Goal: Task Accomplishment & Management: Use online tool/utility

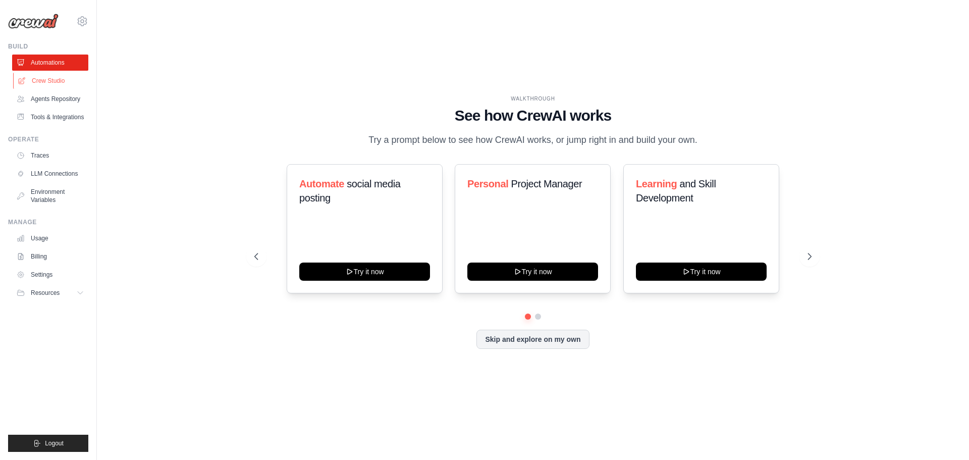
click at [53, 81] on link "Crew Studio" at bounding box center [51, 81] width 76 height 16
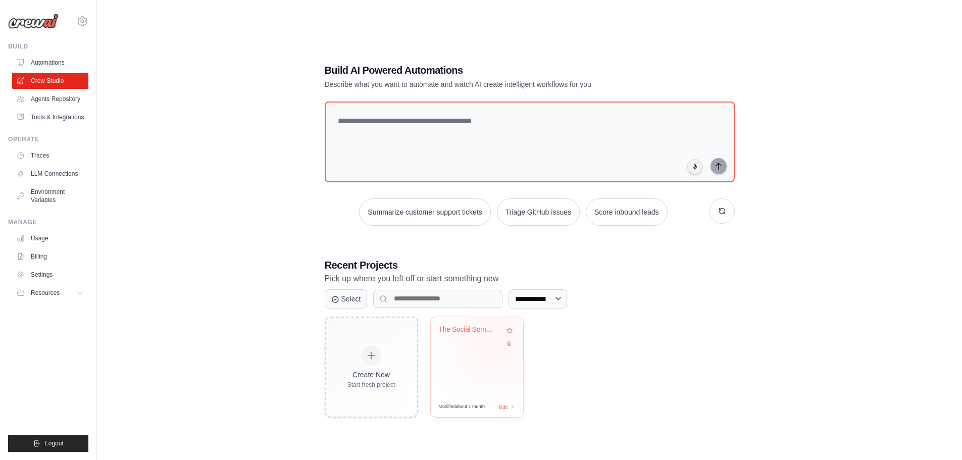
click at [495, 339] on div "The Social Sommelier" at bounding box center [477, 336] width 76 height 23
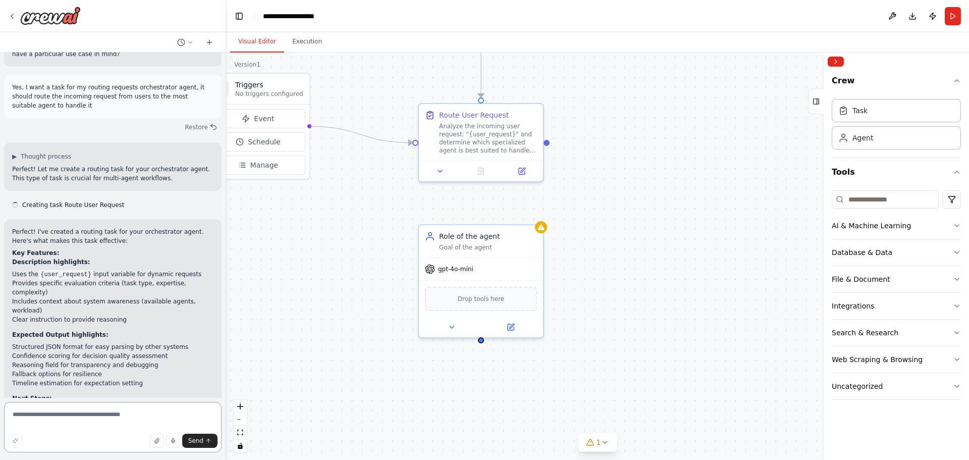
click at [111, 410] on textarea at bounding box center [113, 427] width 218 height 50
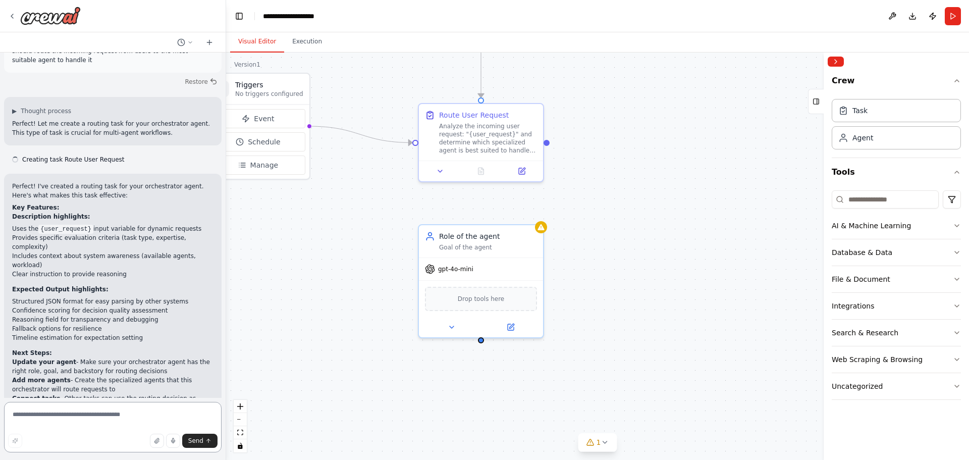
scroll to position [987, 0]
paste textarea "**********"
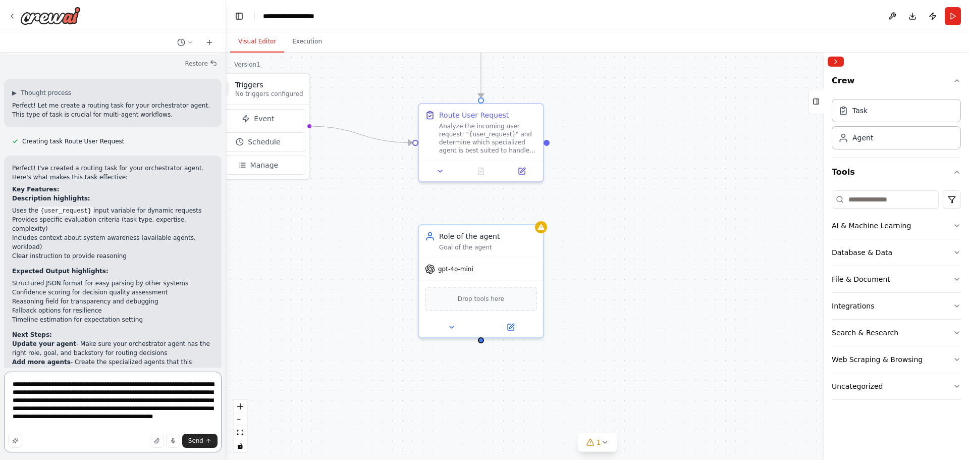
scroll to position [1017, 0]
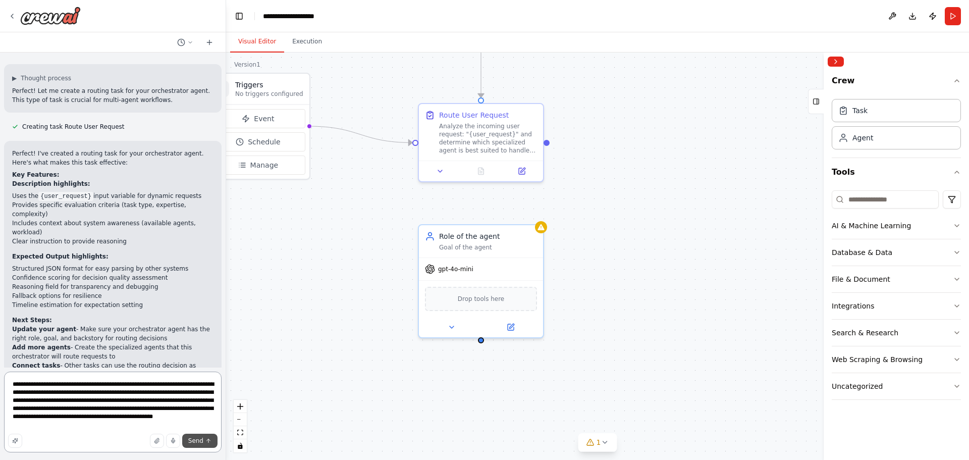
type textarea "**********"
click at [206, 436] on button "Send" at bounding box center [199, 441] width 35 height 14
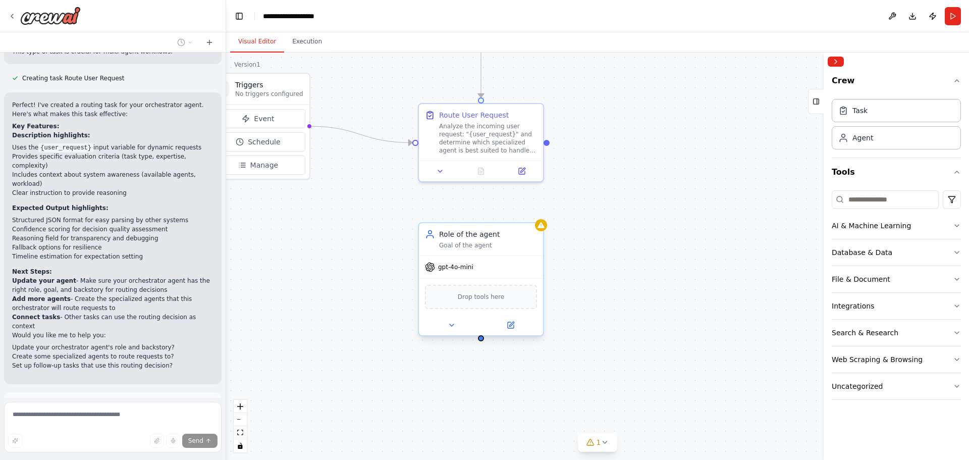
scroll to position [1121, 0]
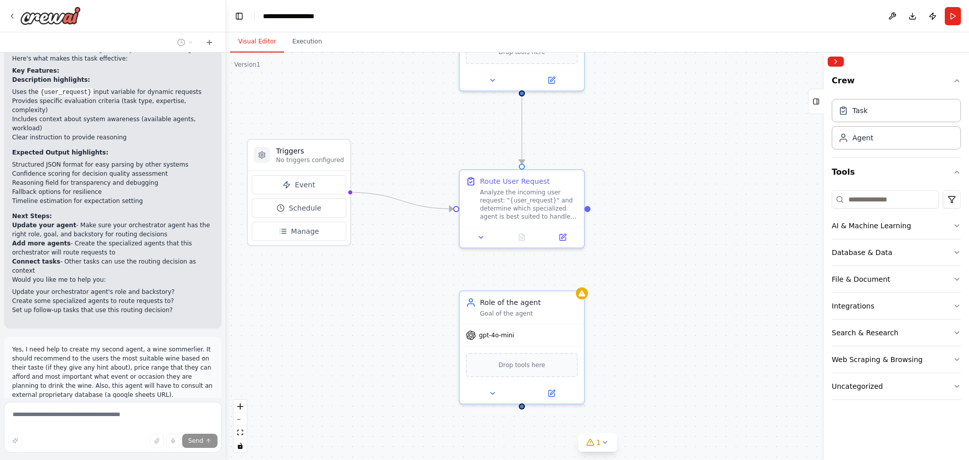
drag, startPoint x: 598, startPoint y: 164, endPoint x: 639, endPoint y: 230, distance: 77.7
click at [639, 230] on div ".deletable-edge-delete-btn { width: 20px; height: 20px; border: 0px solid #ffff…" at bounding box center [597, 255] width 743 height 407
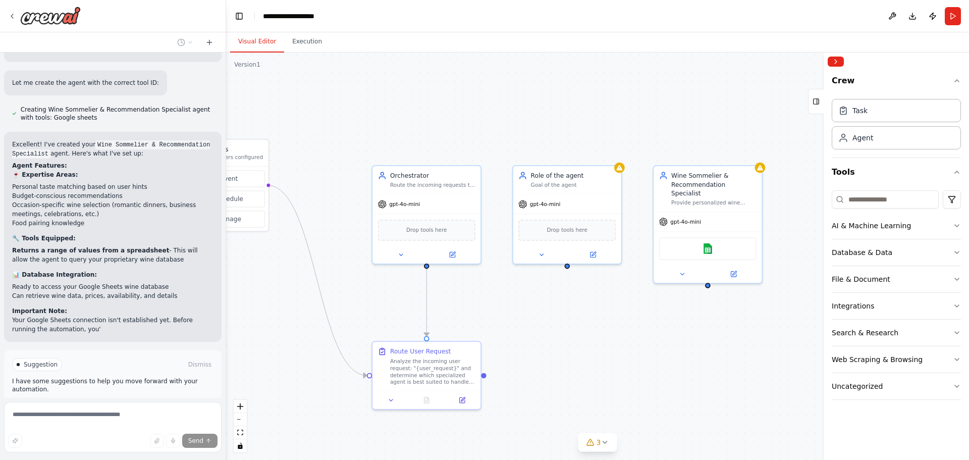
drag, startPoint x: 734, startPoint y: 370, endPoint x: 606, endPoint y: 344, distance: 130.8
click at [606, 344] on div ".deletable-edge-delete-btn { width: 20px; height: 20px; border: 0px solid #ffff…" at bounding box center [597, 255] width 743 height 407
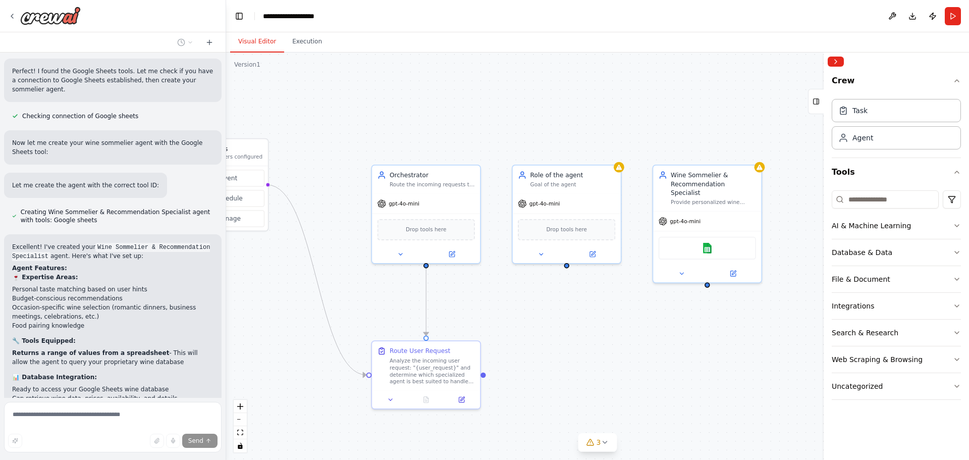
scroll to position [1581, 0]
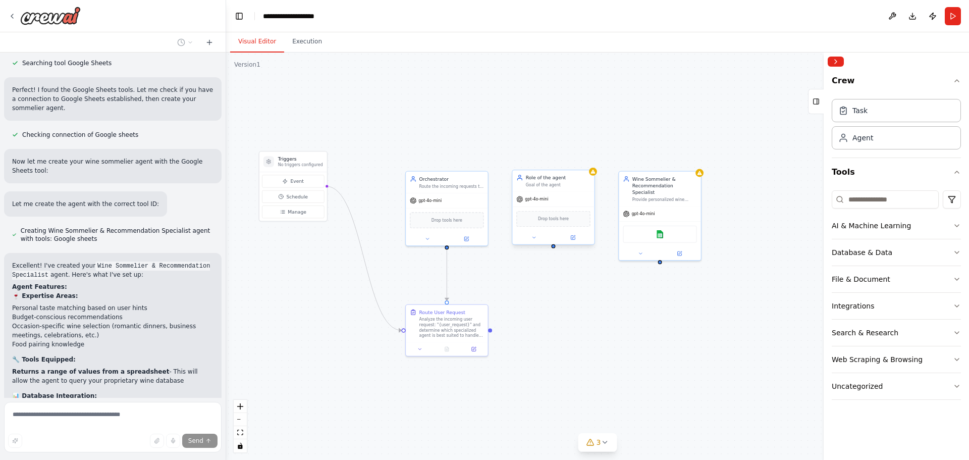
click at [556, 191] on div "gpt-4o-mini Drop tools here" at bounding box center [553, 217] width 82 height 52
click at [566, 184] on div "Goal of the agent" at bounding box center [558, 185] width 65 height 6
click at [542, 239] on button at bounding box center [534, 238] width 38 height 8
click at [588, 163] on button at bounding box center [586, 159] width 13 height 13
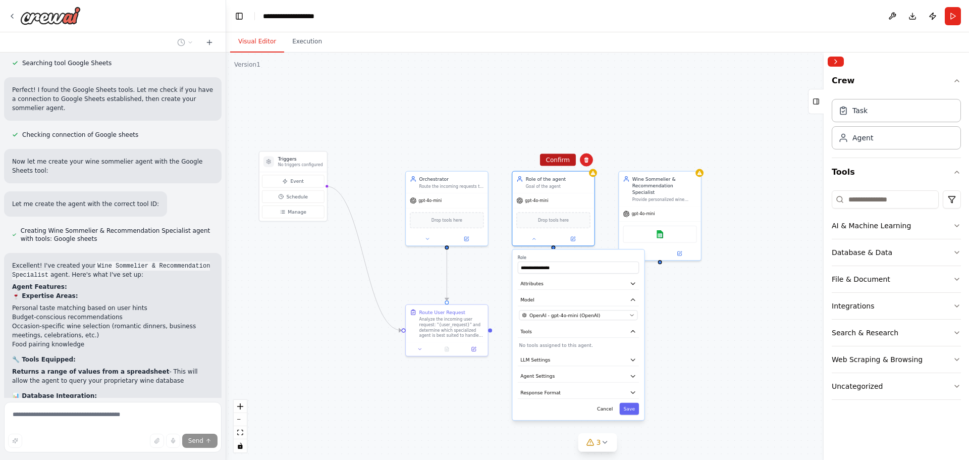
click at [566, 161] on button "Confirm" at bounding box center [558, 160] width 36 height 12
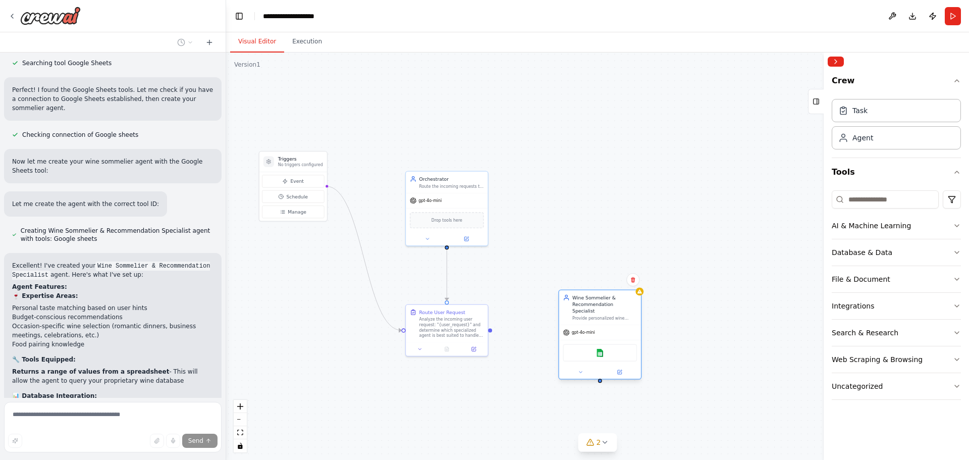
drag, startPoint x: 660, startPoint y: 185, endPoint x: 602, endPoint y: 302, distance: 130.9
click at [602, 302] on div "Wine Sommelier & Recommendation Specialist" at bounding box center [604, 304] width 65 height 20
click at [632, 228] on div ".deletable-edge-delete-btn { width: 20px; height: 20px; border: 0px solid #ffff…" at bounding box center [597, 255] width 743 height 407
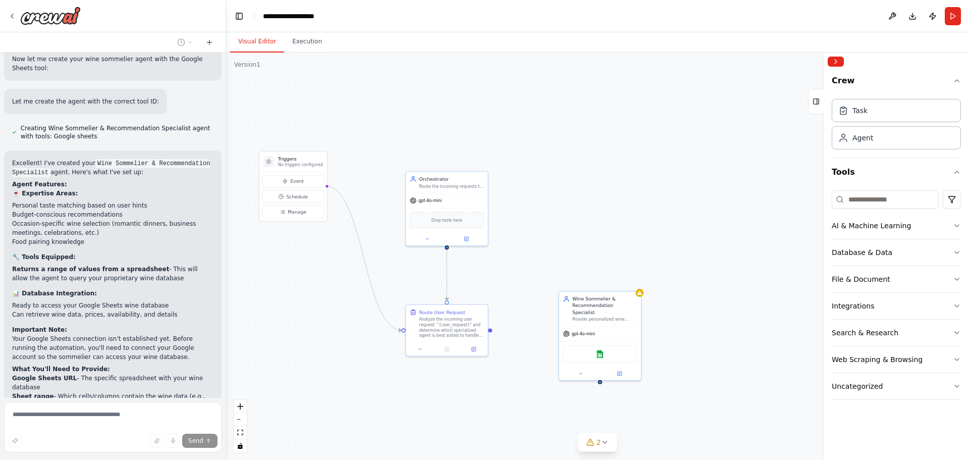
scroll to position [1682, 0]
click at [601, 315] on div "Wine Sommelier & Recommendation Specialist Provide personalized wine recommenda…" at bounding box center [600, 307] width 82 height 35
click at [603, 325] on div "gpt-4o-mini" at bounding box center [600, 332] width 82 height 15
click at [612, 368] on button at bounding box center [620, 372] width 38 height 8
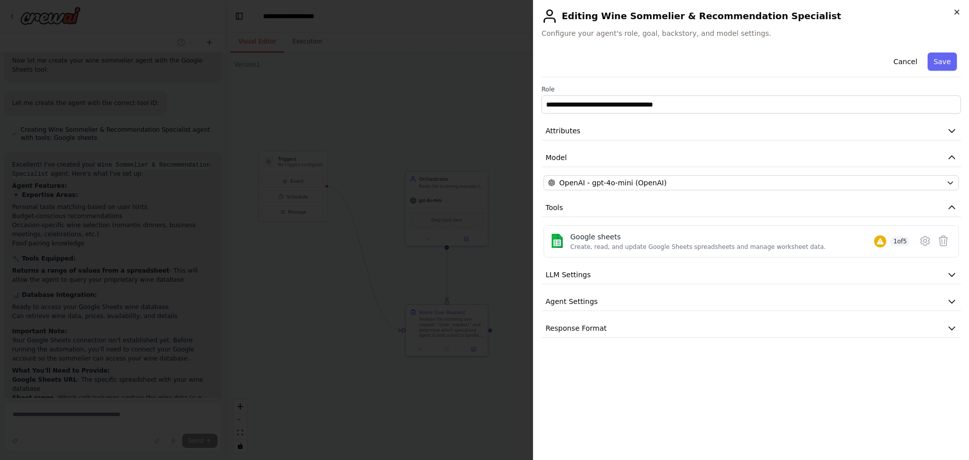
click at [960, 11] on icon "button" at bounding box center [957, 12] width 8 height 8
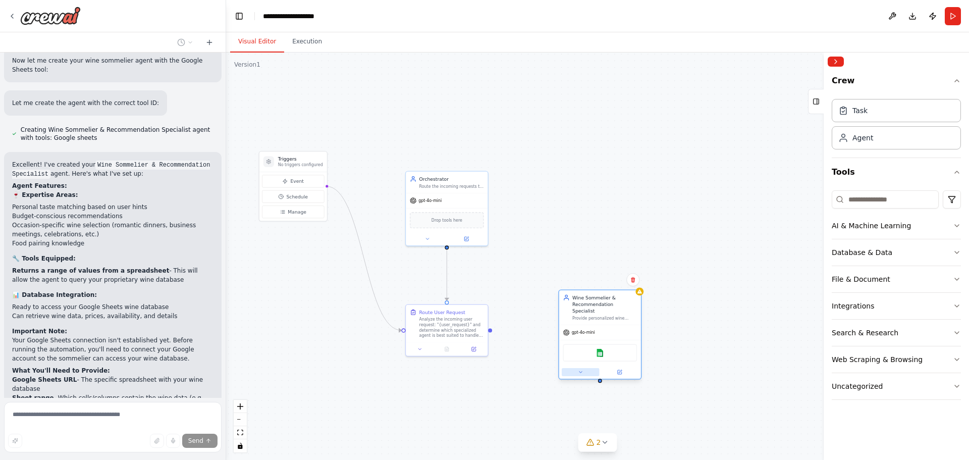
click at [582, 370] on icon at bounding box center [581, 373] width 6 height 6
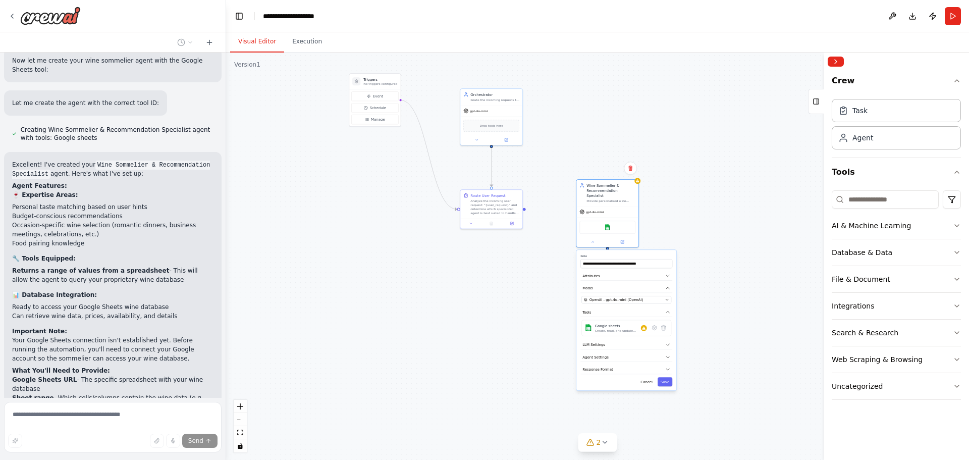
drag, startPoint x: 687, startPoint y: 326, endPoint x: 681, endPoint y: 206, distance: 120.3
click at [681, 206] on div ".deletable-edge-delete-btn { width: 20px; height: 20px; border: 0px solid #ffff…" at bounding box center [597, 255] width 743 height 407
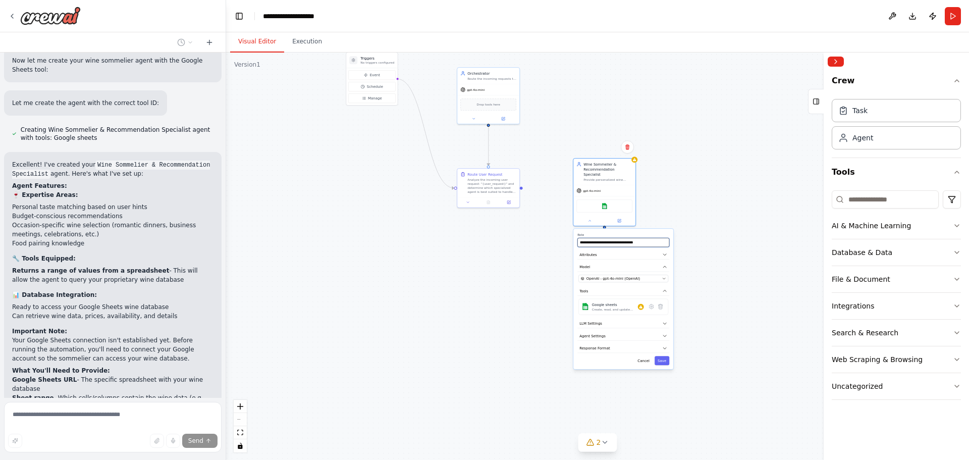
click at [618, 238] on input "**********" at bounding box center [623, 242] width 92 height 9
type input "**********"
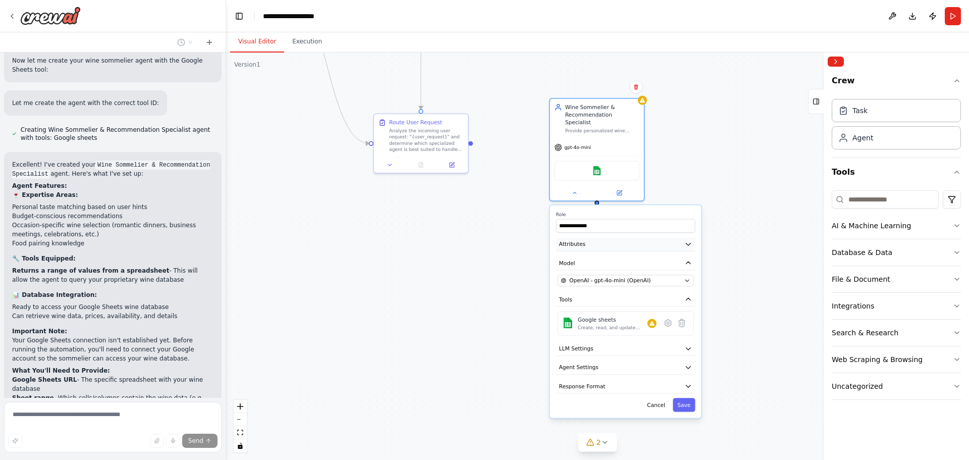
click at [615, 237] on button "Attributes" at bounding box center [625, 244] width 139 height 14
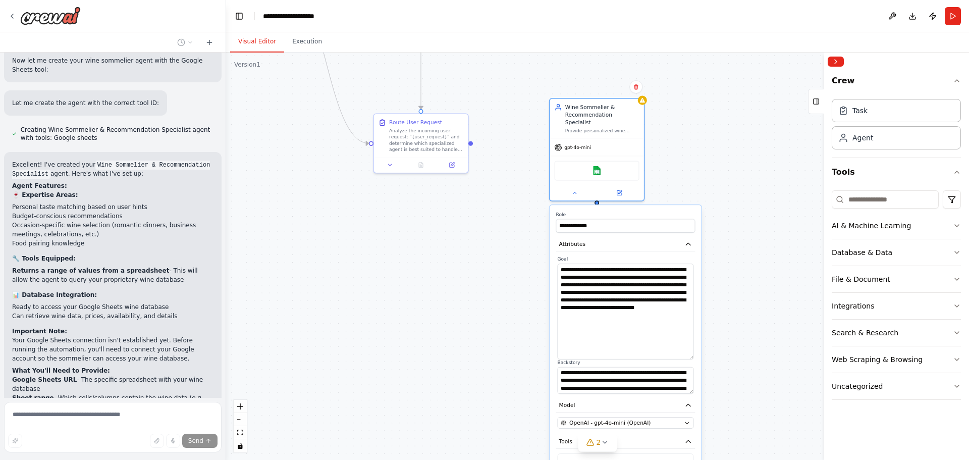
drag, startPoint x: 690, startPoint y: 279, endPoint x: 690, endPoint y: 347, distance: 68.7
click at [690, 347] on textarea "**********" at bounding box center [626, 310] width 136 height 95
click at [622, 276] on textarea "**********" at bounding box center [626, 310] width 136 height 95
click at [638, 263] on textarea "**********" at bounding box center [626, 310] width 136 height 95
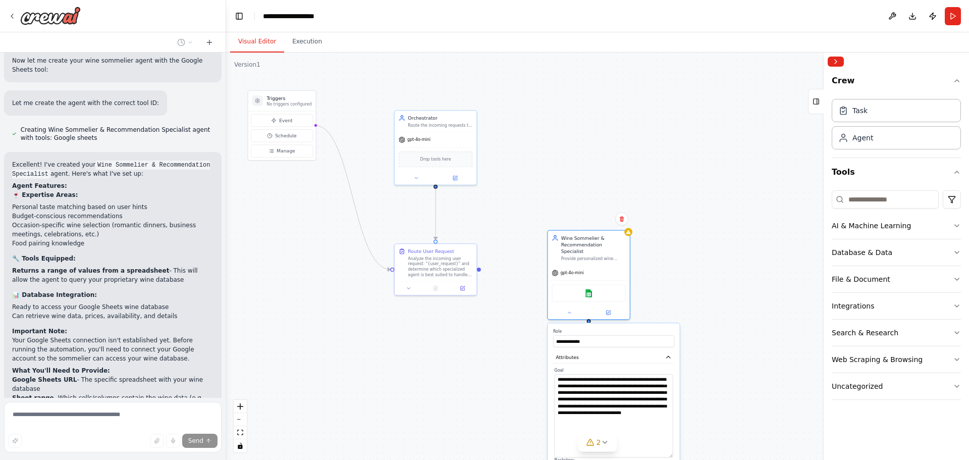
drag, startPoint x: 495, startPoint y: 214, endPoint x: 498, endPoint y: 254, distance: 40.5
click at [498, 254] on div ".deletable-edge-delete-btn { width: 20px; height: 20px; border: 0px solid #ffff…" at bounding box center [597, 255] width 743 height 407
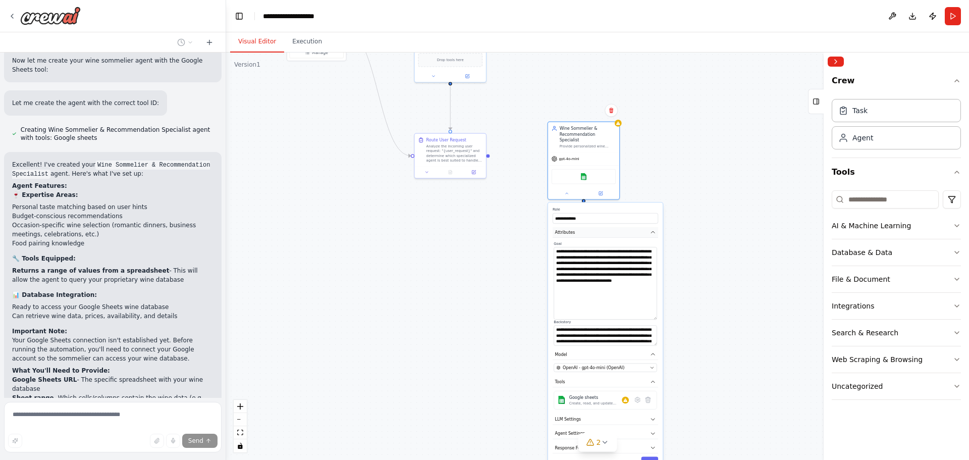
drag, startPoint x: 710, startPoint y: 252, endPoint x: 639, endPoint y: 200, distance: 87.7
click at [699, 169] on div ".deletable-edge-delete-btn { width: 20px; height: 20px; border: 0px solid #ffff…" at bounding box center [597, 255] width 743 height 407
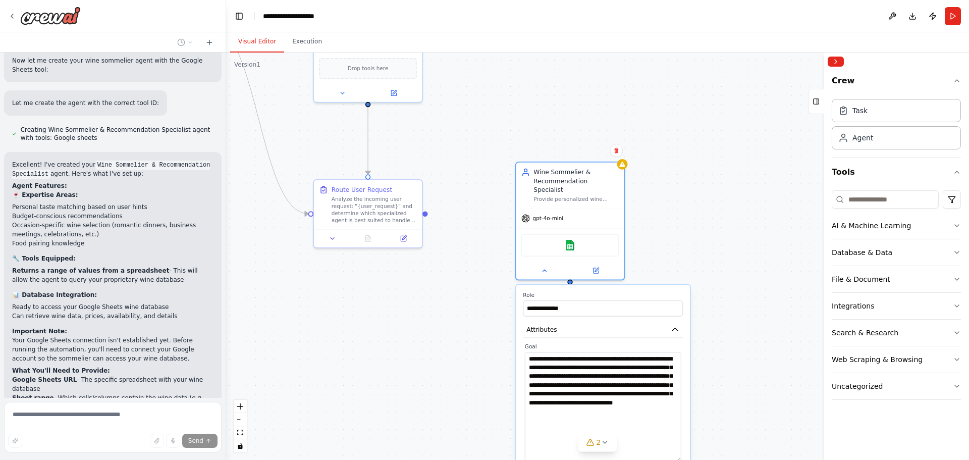
drag, startPoint x: 433, startPoint y: 182, endPoint x: 438, endPoint y: 305, distance: 123.3
click at [442, 314] on div ".deletable-edge-delete-btn { width: 20px; height: 20px; border: 0px solid #ffff…" at bounding box center [597, 255] width 743 height 407
click at [374, 78] on div "Drop tools here" at bounding box center [368, 67] width 108 height 32
click at [343, 94] on icon at bounding box center [342, 92] width 7 height 7
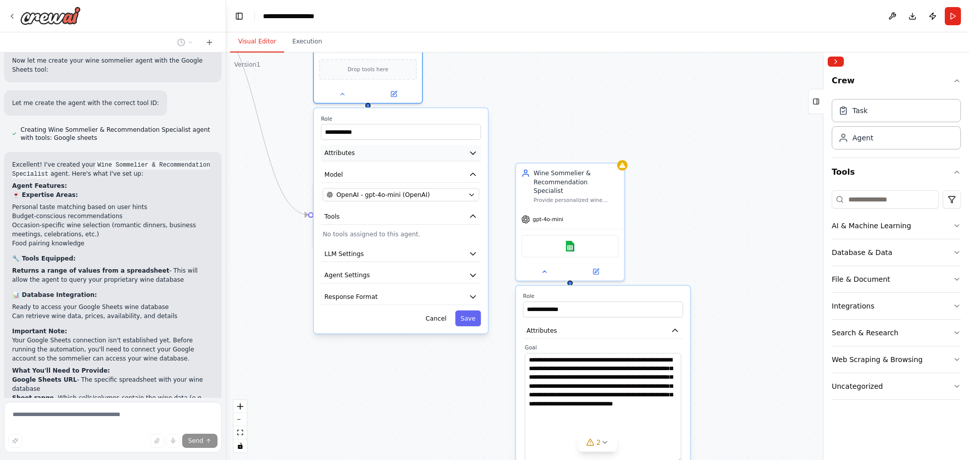
click at [473, 157] on button "Attributes" at bounding box center [401, 153] width 160 height 16
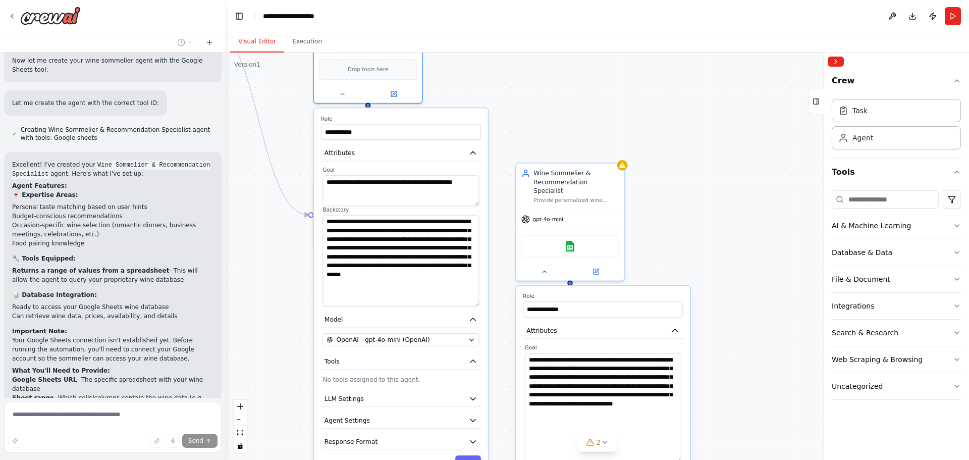
drag, startPoint x: 477, startPoint y: 244, endPoint x: 480, endPoint y: 304, distance: 60.7
click at [480, 304] on div "**********" at bounding box center [401, 237] width 160 height 140
click at [475, 152] on icon "button" at bounding box center [472, 152] width 9 height 9
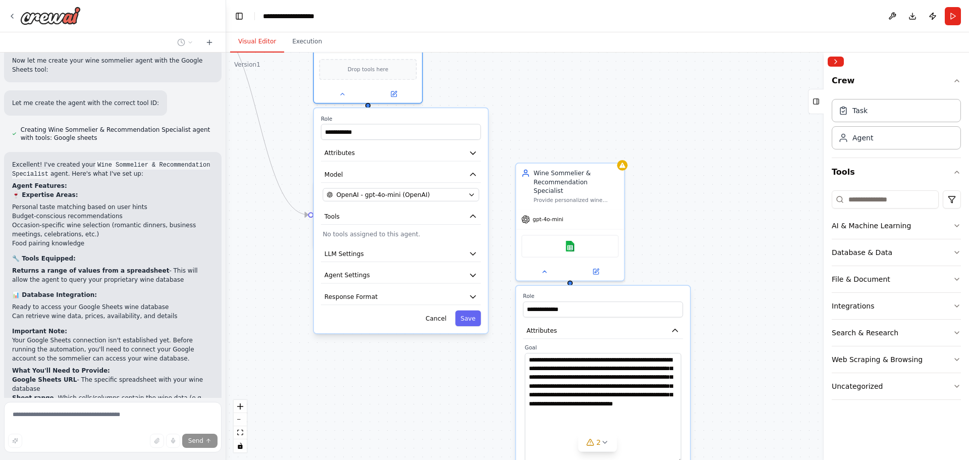
click at [727, 289] on div ".deletable-edge-delete-btn { width: 20px; height: 20px; border: 0px solid #ffff…" at bounding box center [597, 255] width 743 height 407
click at [338, 98] on div at bounding box center [368, 92] width 108 height 18
click at [341, 94] on icon at bounding box center [342, 92] width 7 height 7
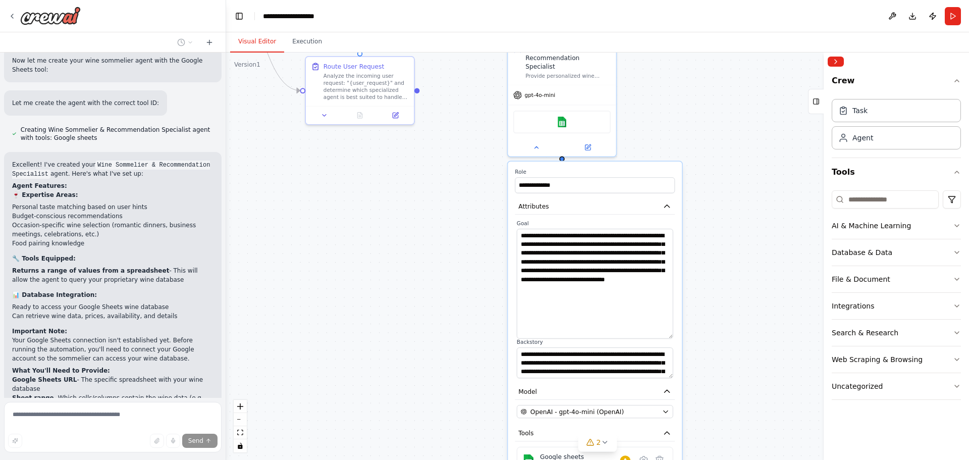
drag, startPoint x: 722, startPoint y: 327, endPoint x: 714, endPoint y: 202, distance: 124.4
click at [714, 202] on div ".deletable-edge-delete-btn { width: 20px; height: 20px; border: 0px solid #ffff…" at bounding box center [597, 255] width 743 height 407
click at [656, 269] on textarea "**********" at bounding box center [595, 284] width 156 height 110
click at [656, 284] on textarea "**********" at bounding box center [595, 284] width 156 height 110
drag, startPoint x: 657, startPoint y: 280, endPoint x: 518, endPoint y: 228, distance: 147.9
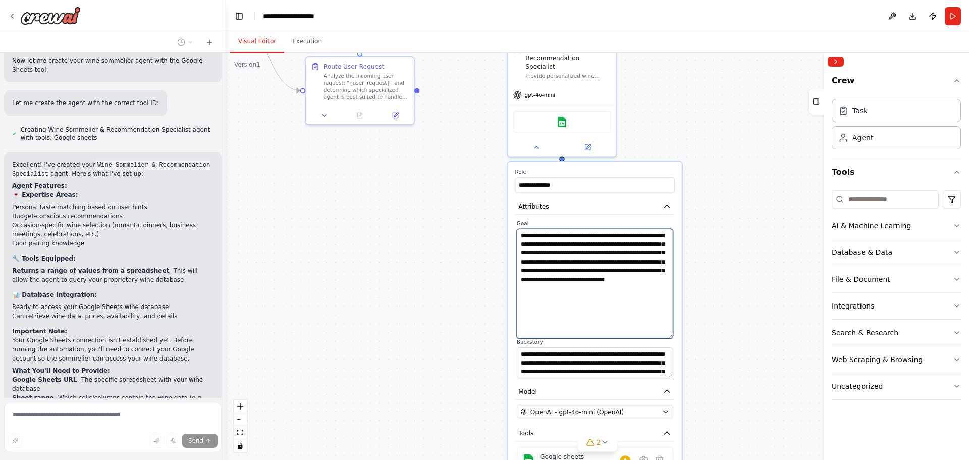
click at [518, 229] on textarea "**********" at bounding box center [595, 284] width 156 height 110
click at [627, 256] on textarea "**********" at bounding box center [595, 284] width 156 height 110
click at [662, 278] on textarea "**********" at bounding box center [595, 284] width 156 height 110
drag, startPoint x: 660, startPoint y: 285, endPoint x: 518, endPoint y: 226, distance: 153.6
click at [518, 229] on textarea "**********" at bounding box center [595, 284] width 156 height 110
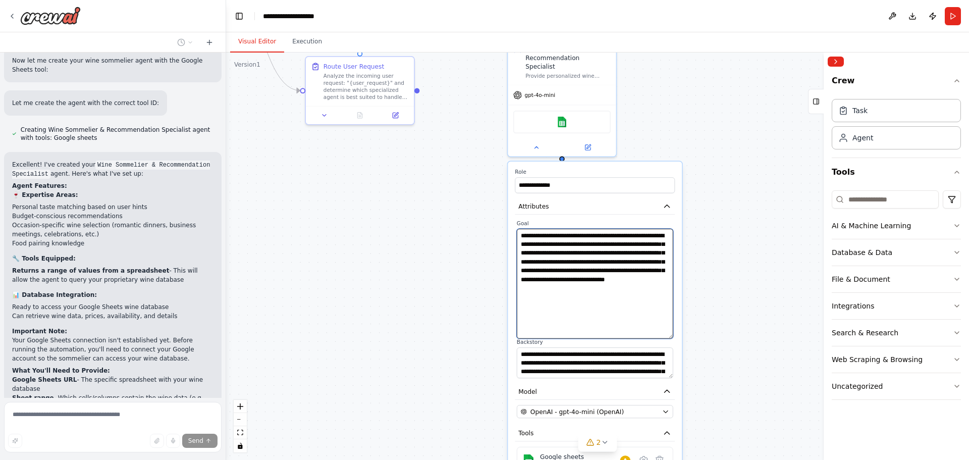
click at [620, 302] on textarea "**********" at bounding box center [595, 284] width 156 height 110
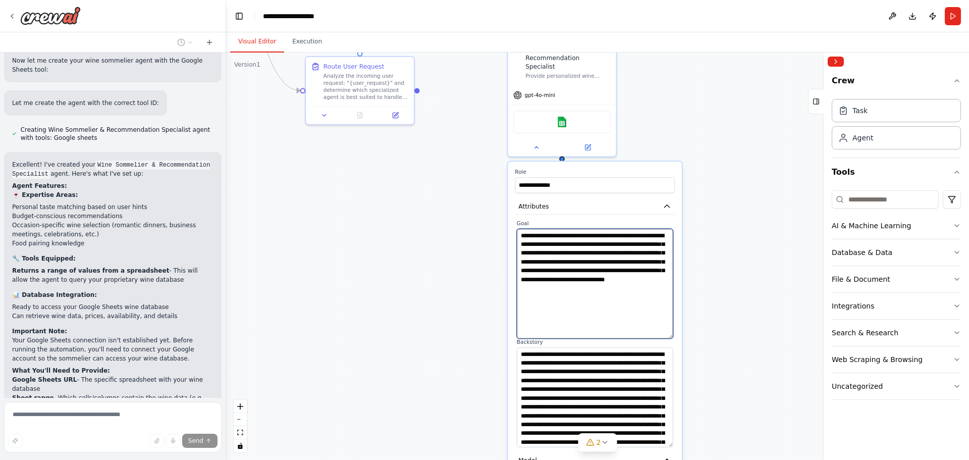
drag, startPoint x: 667, startPoint y: 367, endPoint x: 663, endPoint y: 444, distance: 76.8
click at [663, 444] on textarea "**********" at bounding box center [595, 397] width 156 height 100
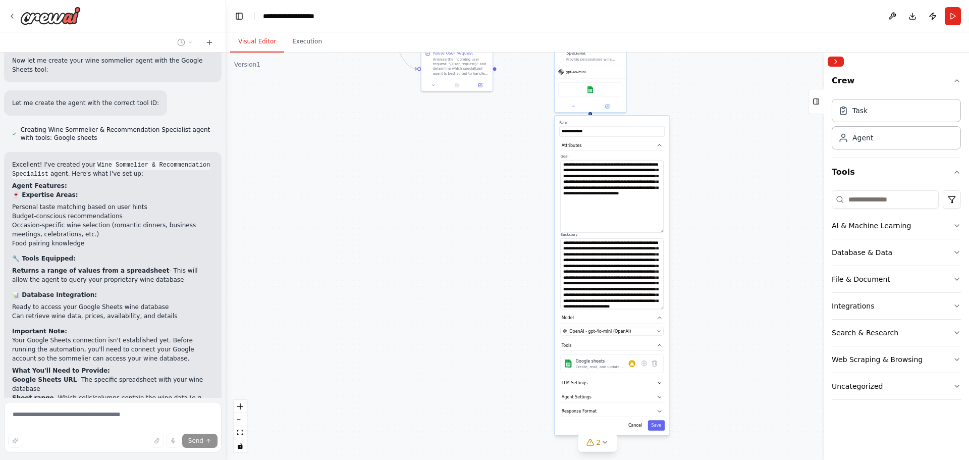
drag, startPoint x: 698, startPoint y: 350, endPoint x: 704, endPoint y: 258, distance: 92.5
click at [704, 258] on div ".deletable-edge-delete-btn { width: 20px; height: 20px; border: 0px solid #ffff…" at bounding box center [597, 255] width 743 height 407
drag, startPoint x: 661, startPoint y: 301, endPoint x: 652, endPoint y: 315, distance: 16.8
click at [663, 334] on textarea "**********" at bounding box center [611, 289] width 103 height 103
click at [633, 276] on textarea "**********" at bounding box center [611, 290] width 103 height 104
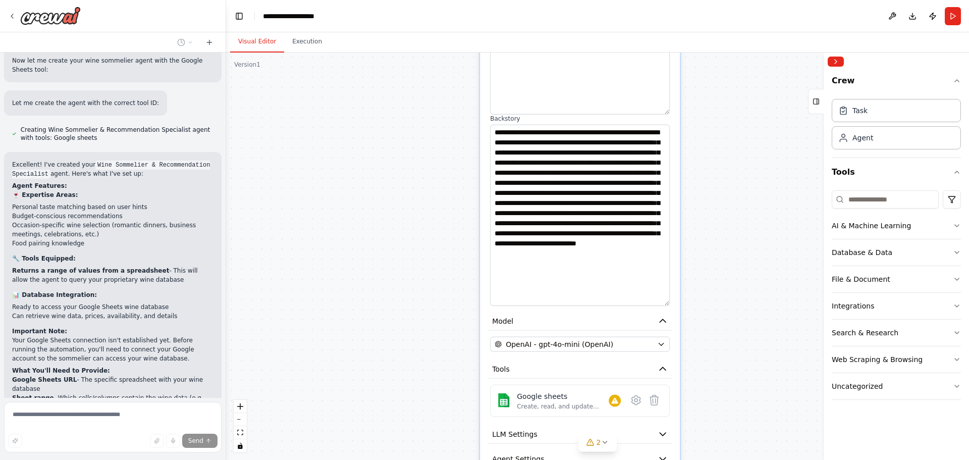
drag, startPoint x: 723, startPoint y: 272, endPoint x: 728, endPoint y: 184, distance: 88.0
click at [728, 184] on div ".deletable-edge-delete-btn { width: 20px; height: 20px; border: 0px solid #ffff…" at bounding box center [597, 255] width 743 height 407
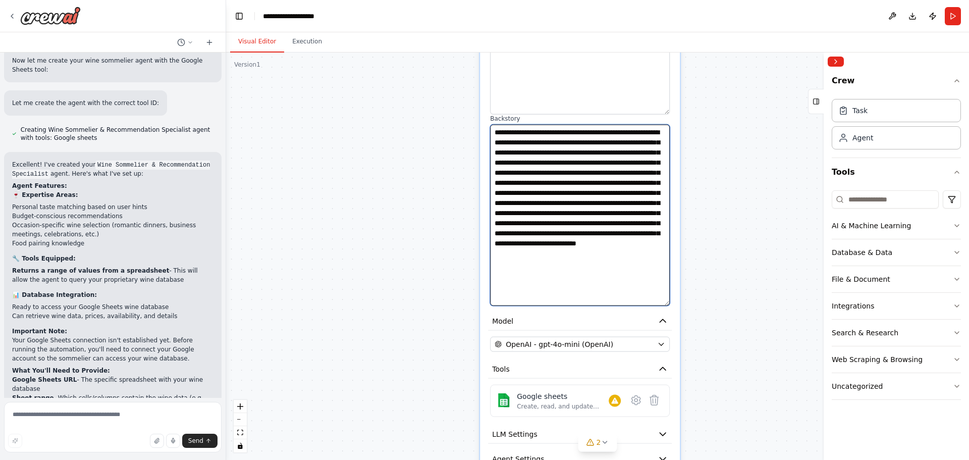
drag, startPoint x: 602, startPoint y: 265, endPoint x: 480, endPoint y: 123, distance: 186.9
click at [480, 123] on div "**********" at bounding box center [580, 218] width 200 height 614
click at [634, 263] on textarea "**********" at bounding box center [580, 215] width 180 height 181
click at [632, 277] on textarea "**********" at bounding box center [580, 215] width 180 height 181
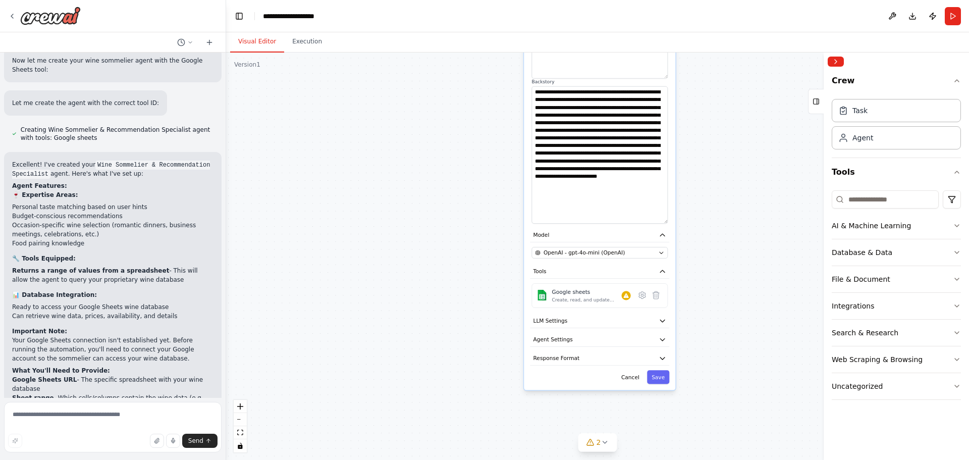
drag, startPoint x: 700, startPoint y: 260, endPoint x: 699, endPoint y: 253, distance: 6.6
click at [700, 254] on div ".deletable-edge-delete-btn { width: 20px; height: 20px; border: 0px solid #ffff…" at bounding box center [597, 255] width 743 height 407
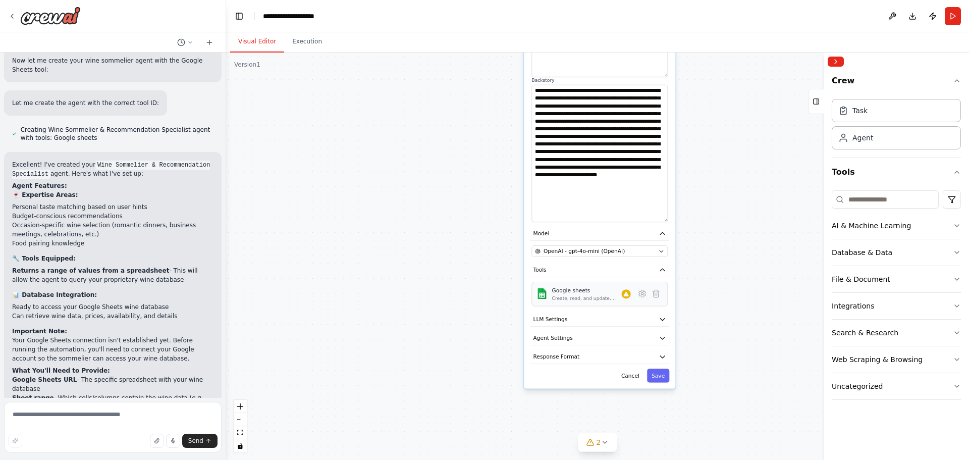
click at [603, 295] on div "Create, read, and update Google Sheets spreadsheets and manage worksheet data." at bounding box center [587, 298] width 70 height 6
click at [629, 291] on icon at bounding box center [626, 294] width 6 height 6
click at [642, 292] on icon at bounding box center [642, 293] width 3 height 3
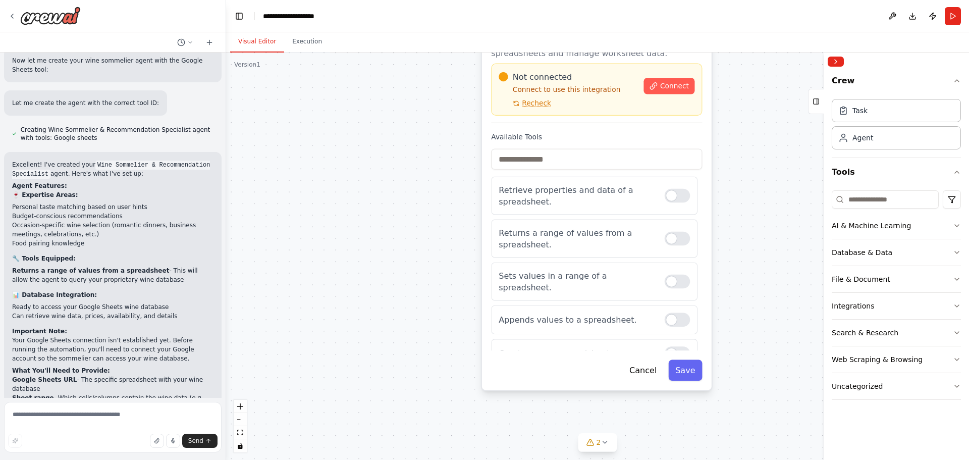
drag, startPoint x: 765, startPoint y: 159, endPoint x: 748, endPoint y: 306, distance: 147.8
click at [758, 366] on div ".deletable-edge-delete-btn { width: 20px; height: 20px; border: 0px solid #ffff…" at bounding box center [597, 255] width 743 height 407
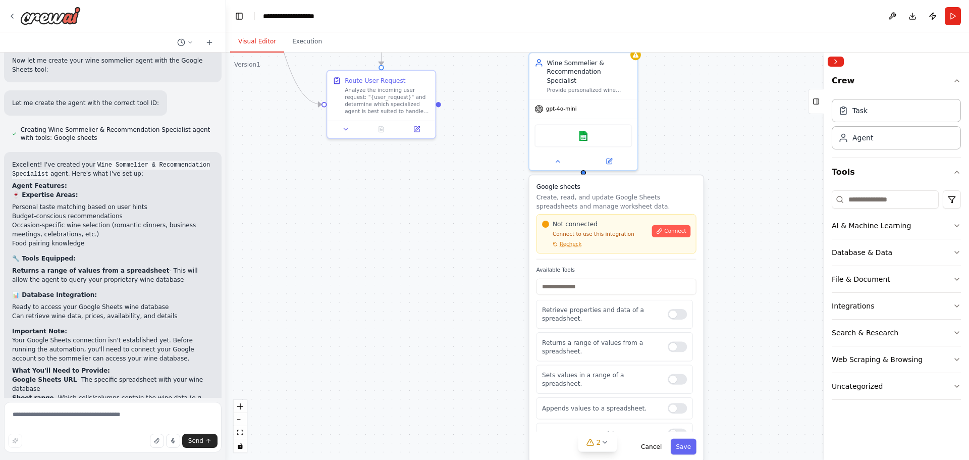
drag, startPoint x: 742, startPoint y: 197, endPoint x: 726, endPoint y: 297, distance: 101.2
click at [726, 297] on div ".deletable-edge-delete-btn { width: 20px; height: 20px; border: 0px solid #ffff…" at bounding box center [597, 255] width 743 height 407
click at [663, 225] on button "Connect" at bounding box center [669, 231] width 38 height 12
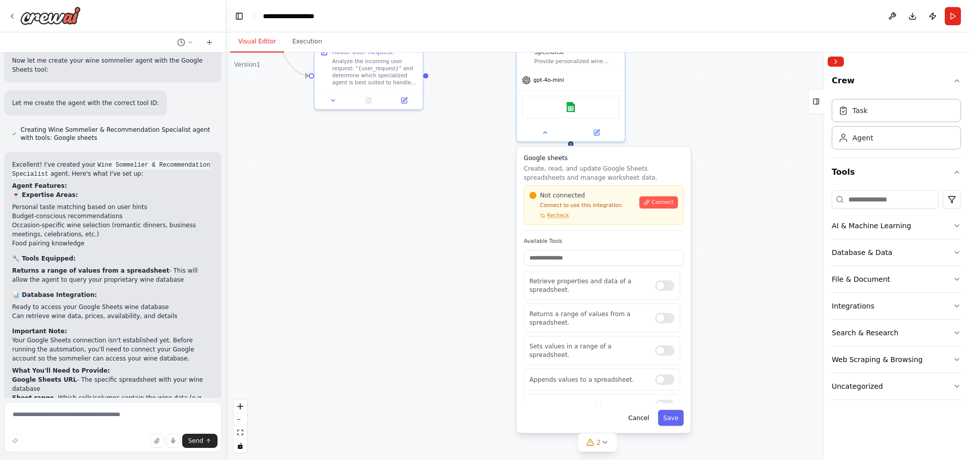
drag, startPoint x: 755, startPoint y: 197, endPoint x: 752, endPoint y: 190, distance: 7.5
click at [753, 190] on div ".deletable-edge-delete-btn { width: 20px; height: 20px; border: 0px solid #ffff…" at bounding box center [597, 255] width 743 height 407
click at [557, 212] on span "Recheck" at bounding box center [558, 215] width 22 height 7
click at [657, 280] on div at bounding box center [664, 285] width 19 height 11
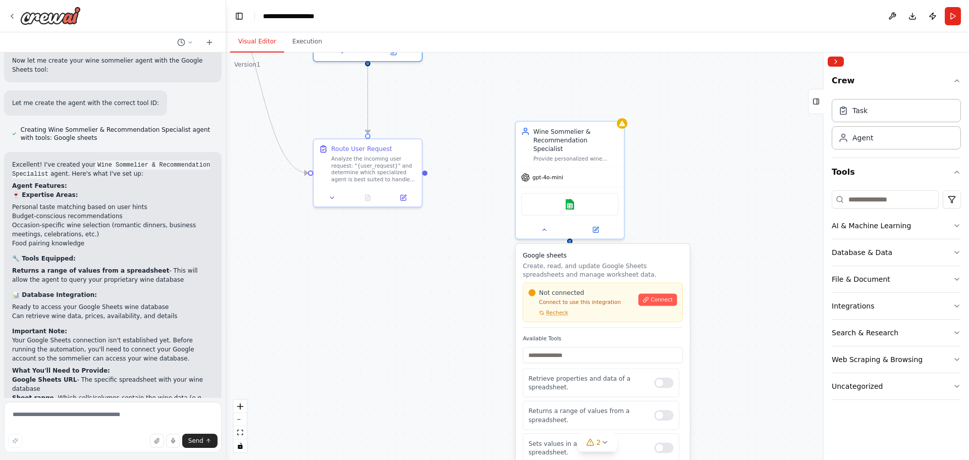
drag, startPoint x: 758, startPoint y: 145, endPoint x: 741, endPoint y: 242, distance: 98.4
click at [741, 242] on div ".deletable-edge-delete-btn { width: 20px; height: 20px; border: 0px solid #ffff…" at bounding box center [597, 255] width 743 height 407
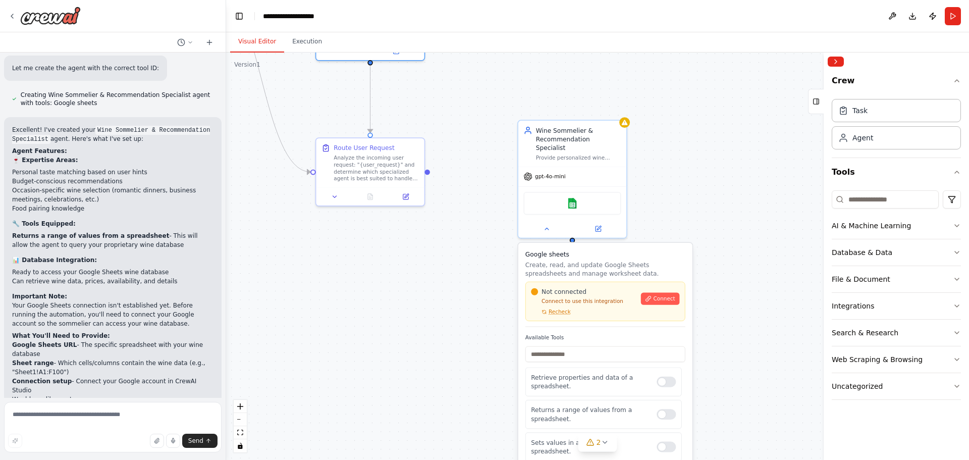
scroll to position [1716, 0]
click at [131, 302] on p "Your Google Sheets connection isn't established yet. Before running the automat…" at bounding box center [112, 315] width 201 height 27
click at [143, 259] on div "Excellent! I've created your Wine Sommelier & Recommendation Specialist agent. …" at bounding box center [112, 281] width 201 height 309
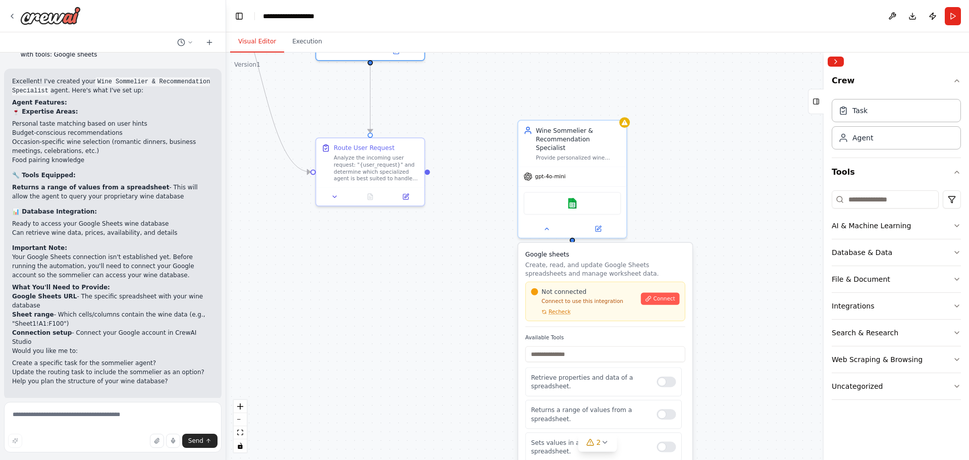
scroll to position [1766, 0]
drag, startPoint x: 122, startPoint y: 225, endPoint x: 153, endPoint y: 234, distance: 32.5
click at [146, 291] on ol "Google Sheets URL - The specific spreadsheet with your wine database Sheet rang…" at bounding box center [112, 318] width 201 height 55
click at [154, 309] on li "Sheet range - Which cells/columns contain the wine data (e.g., "Sheet1!A1:F100")" at bounding box center [112, 318] width 201 height 18
click at [123, 418] on textarea at bounding box center [113, 427] width 218 height 50
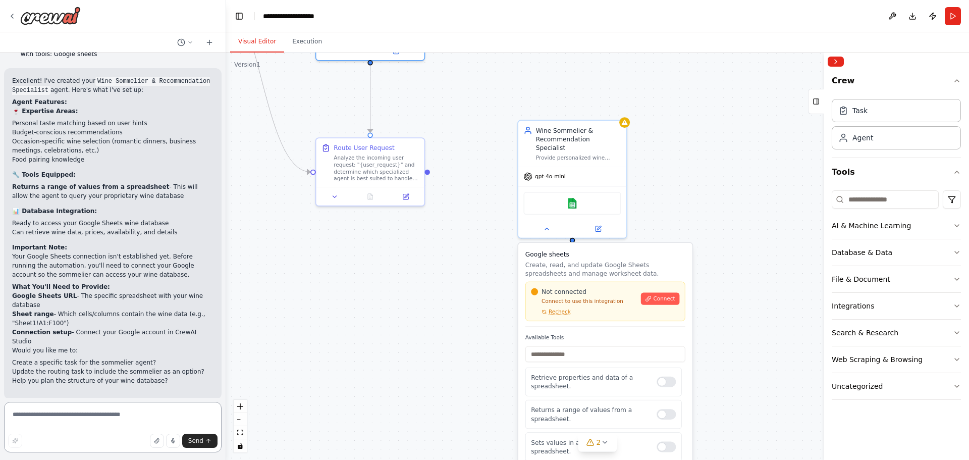
click at [107, 418] on textarea at bounding box center [113, 427] width 218 height 50
type textarea "*"
type textarea "**********"
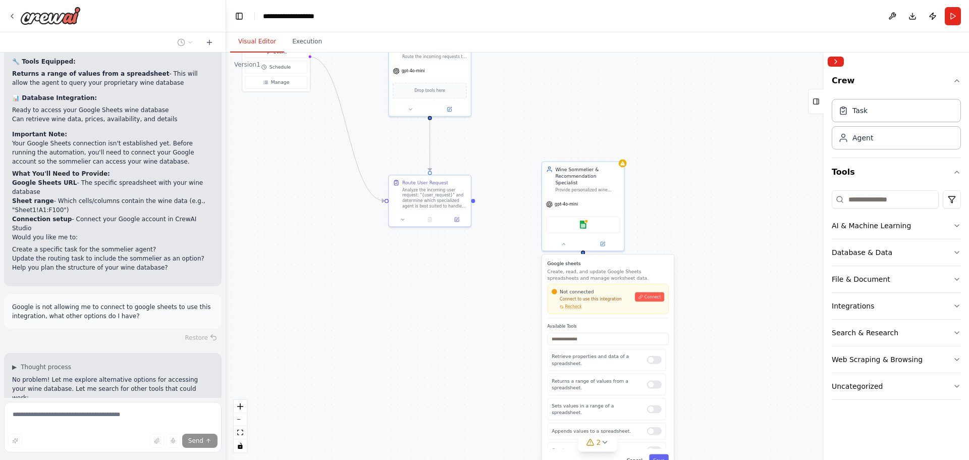
scroll to position [1899, 0]
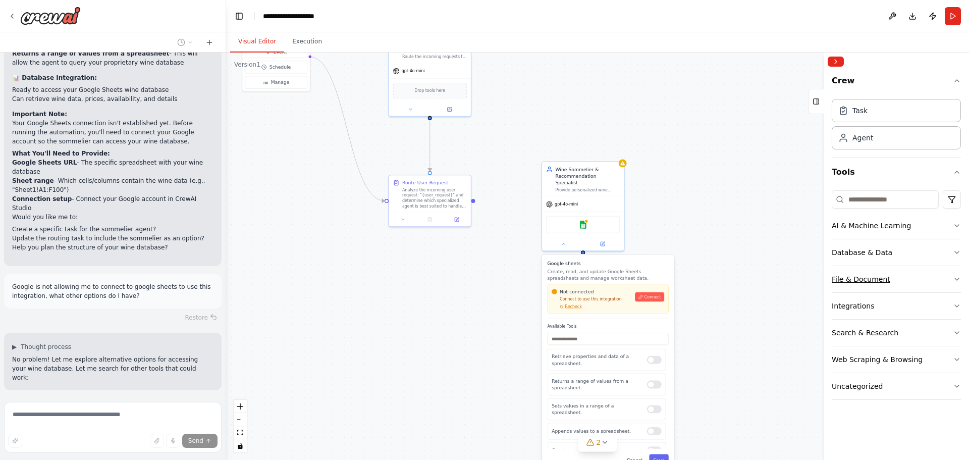
click at [912, 281] on button "File & Document" at bounding box center [896, 279] width 129 height 26
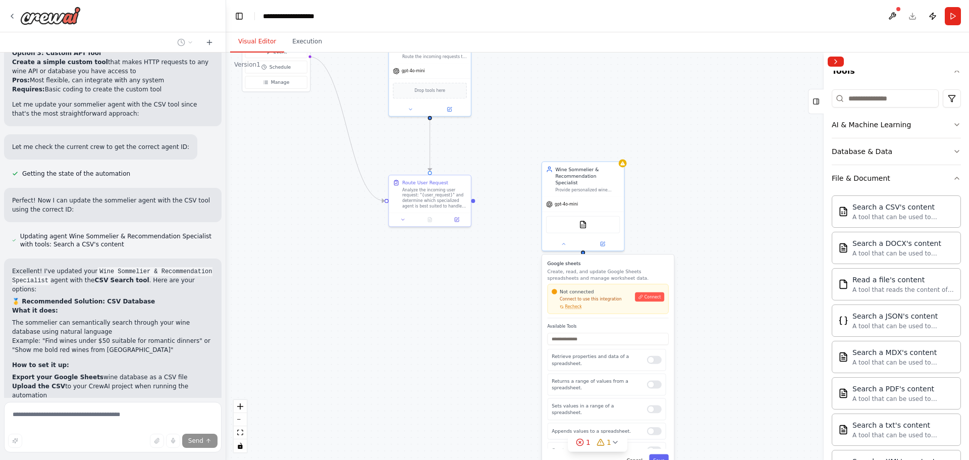
scroll to position [2496, 0]
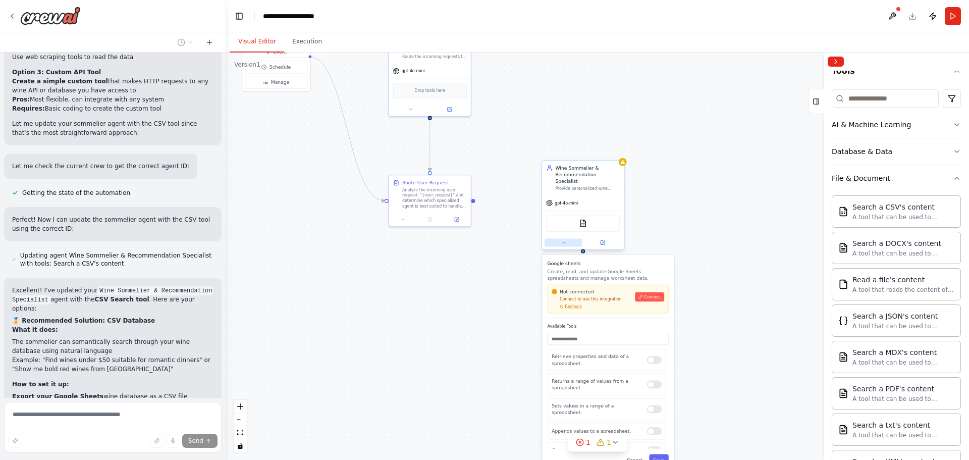
click at [570, 239] on button at bounding box center [564, 243] width 38 height 8
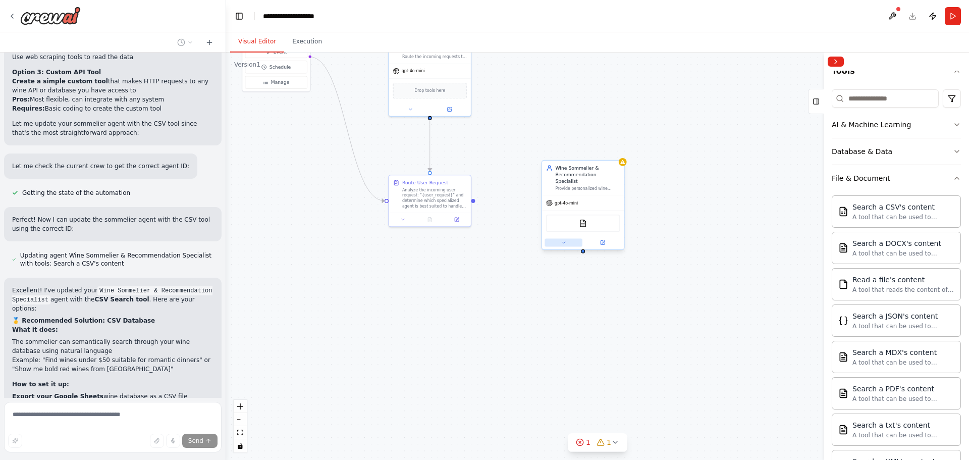
click at [564, 239] on button at bounding box center [564, 243] width 38 height 8
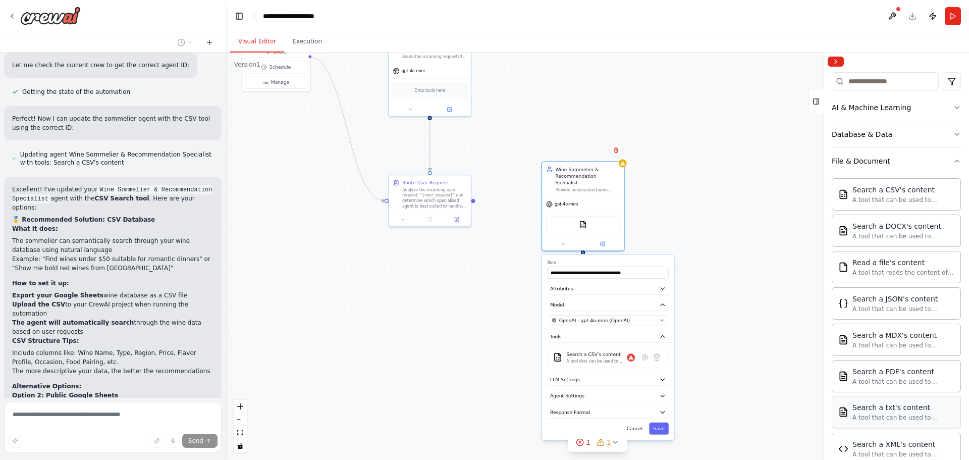
scroll to position [103, 0]
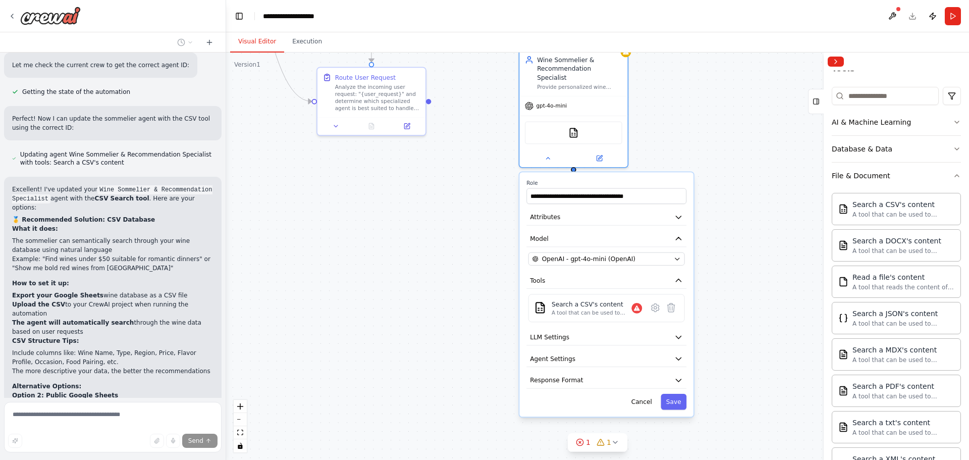
drag, startPoint x: 719, startPoint y: 299, endPoint x: 730, endPoint y: 228, distance: 72.0
click at [730, 228] on div ".deletable-edge-delete-btn { width: 20px; height: 20px; border: 0px solid #ffff…" at bounding box center [597, 255] width 743 height 407
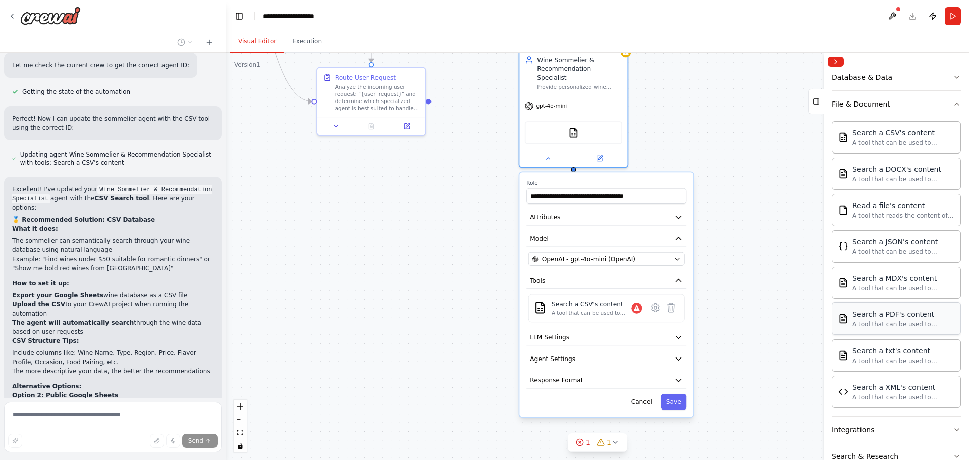
scroll to position [255, 0]
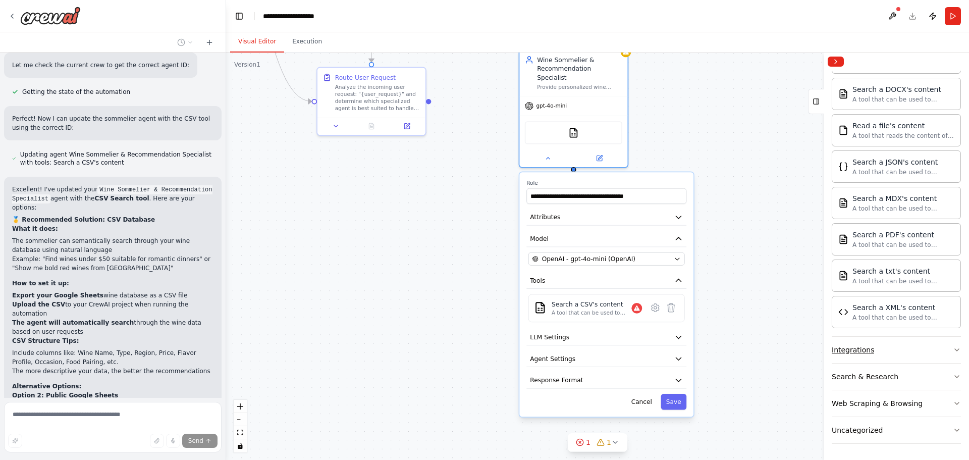
click at [940, 351] on button "Integrations" at bounding box center [896, 350] width 129 height 26
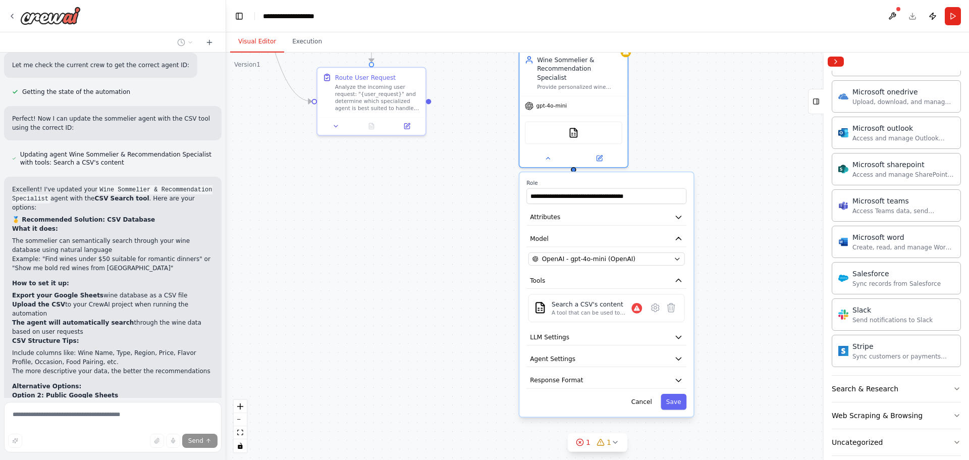
scroll to position [881, 0]
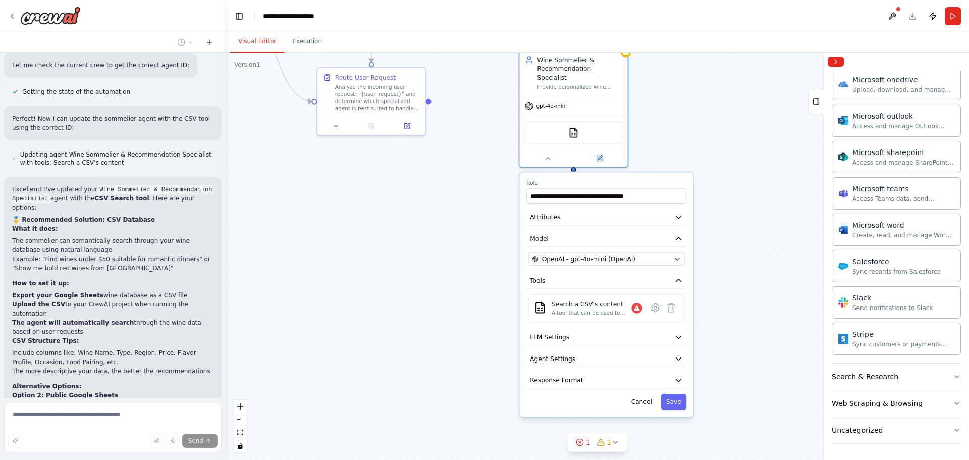
click at [898, 375] on button "Search & Research" at bounding box center [896, 376] width 129 height 26
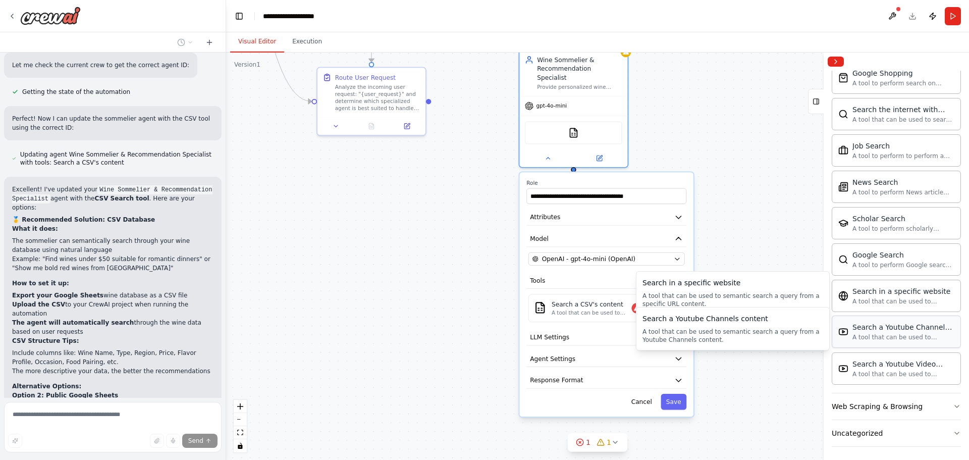
scroll to position [1398, 0]
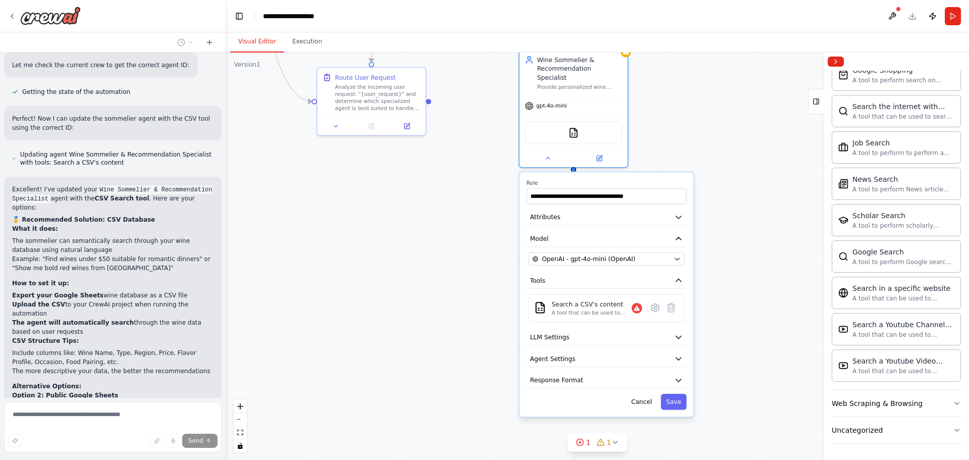
click at [501, 157] on div ".deletable-edge-delete-btn { width: 20px; height: 20px; border: 0px solid #ffff…" at bounding box center [597, 255] width 743 height 407
click at [600, 309] on div "A tool that can be used to semantic search a query from a CSV's content." at bounding box center [592, 312] width 80 height 7
click at [604, 292] on div "Errors: • Tool CSVSearchTool requires embedding configuration" at bounding box center [572, 308] width 113 height 32
click at [603, 302] on div "Errors: • Tool CSVSearchTool requires embedding configuration" at bounding box center [572, 308] width 113 height 32
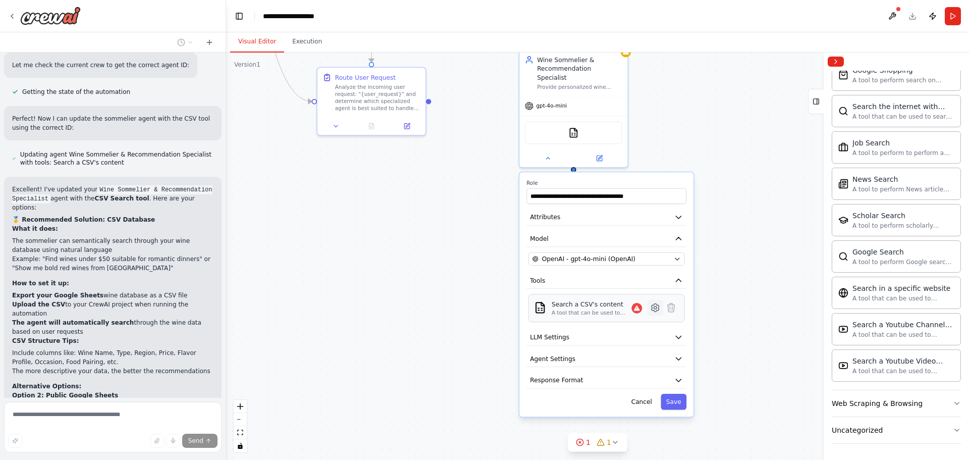
click at [657, 304] on icon at bounding box center [656, 308] width 8 height 8
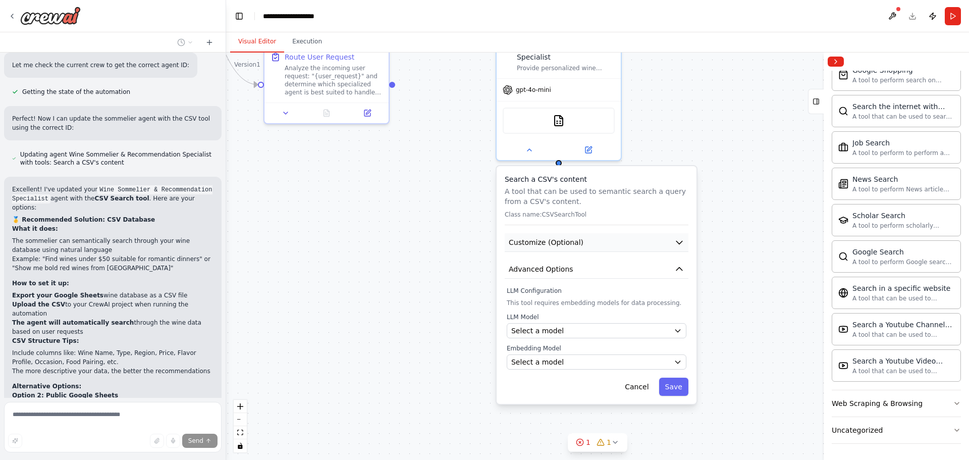
click at [632, 233] on button "Customize (Optional)" at bounding box center [597, 242] width 184 height 19
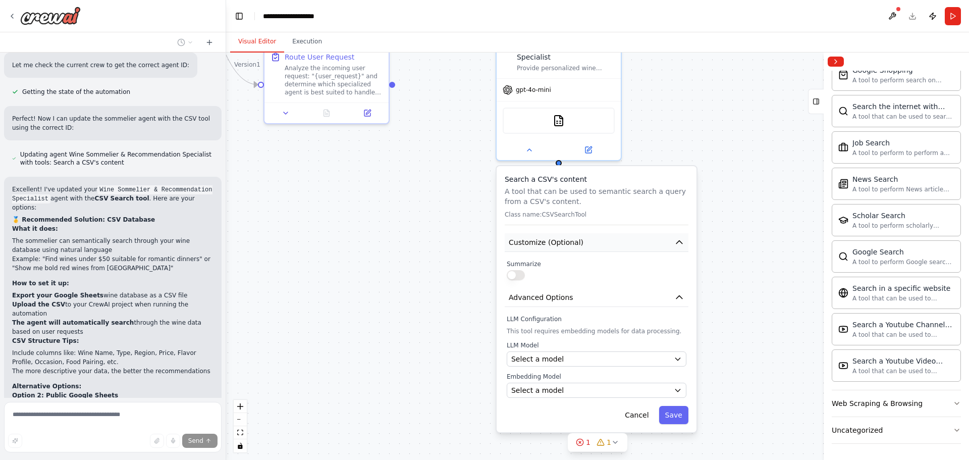
click at [632, 233] on button "Customize (Optional)" at bounding box center [597, 242] width 184 height 19
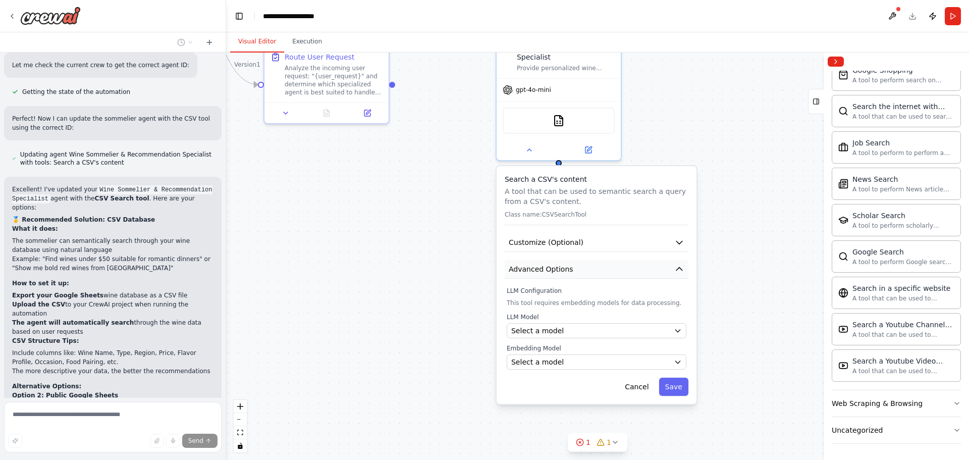
click at [677, 264] on icon "button" at bounding box center [679, 269] width 10 height 10
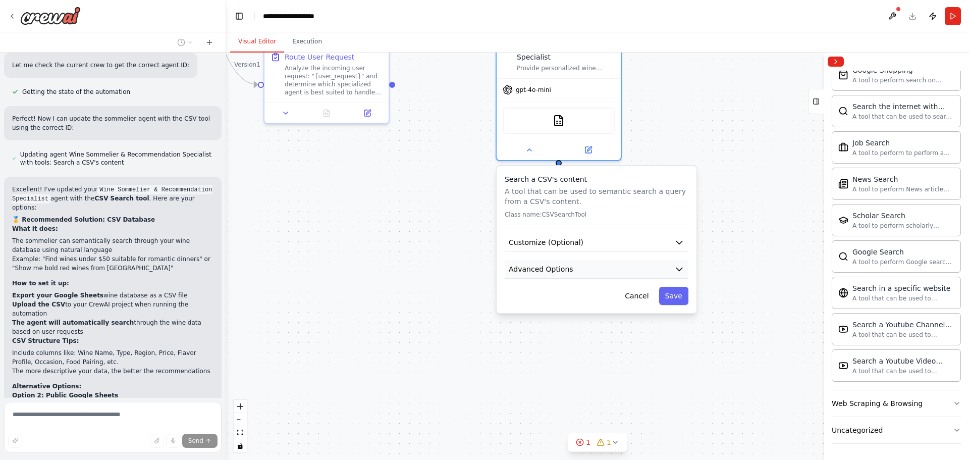
click at [677, 264] on icon "button" at bounding box center [679, 269] width 10 height 10
click at [678, 260] on button "Advanced Options" at bounding box center [597, 269] width 184 height 19
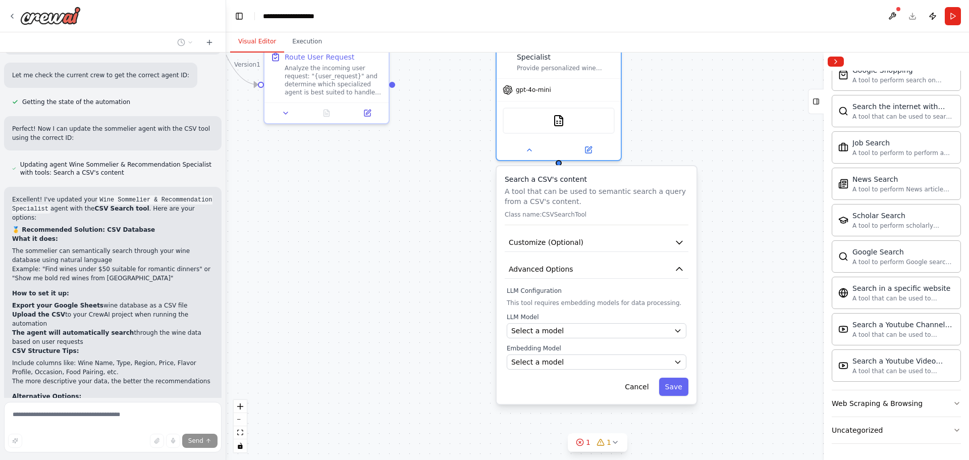
scroll to position [2597, 0]
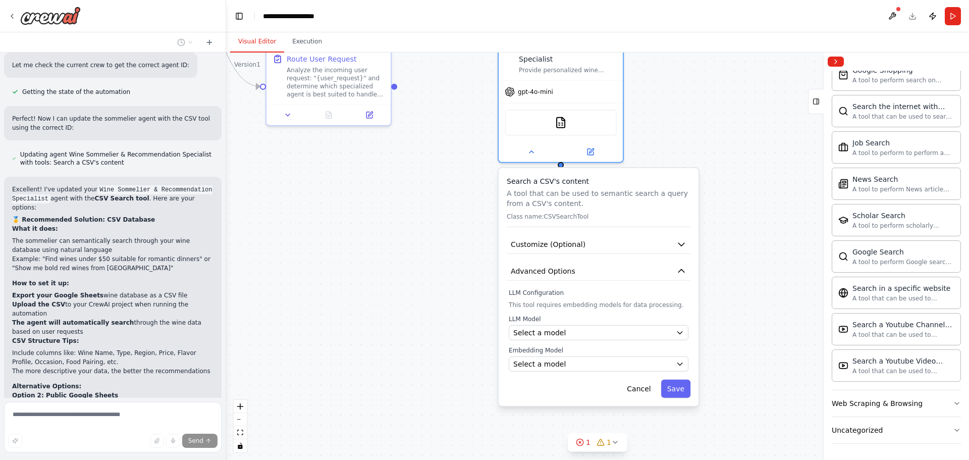
click at [567, 213] on p "Class name: CSVSearchTool" at bounding box center [599, 217] width 184 height 8
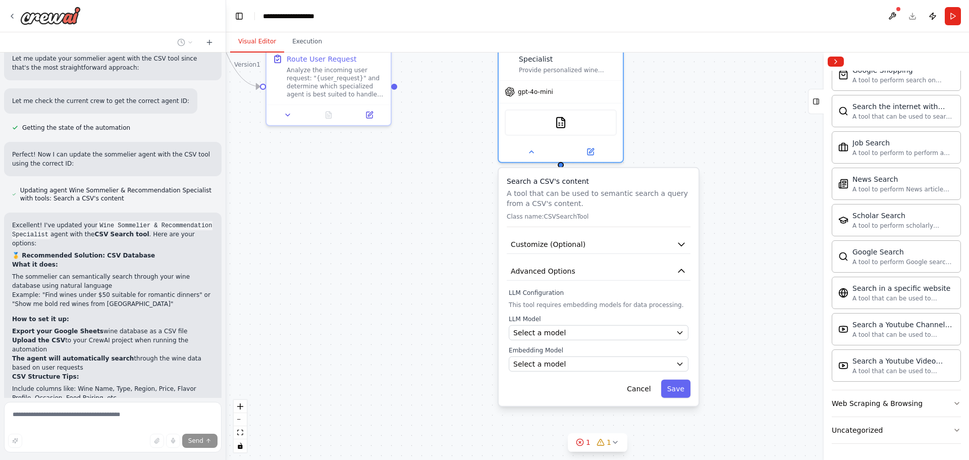
scroll to position [2497, 0]
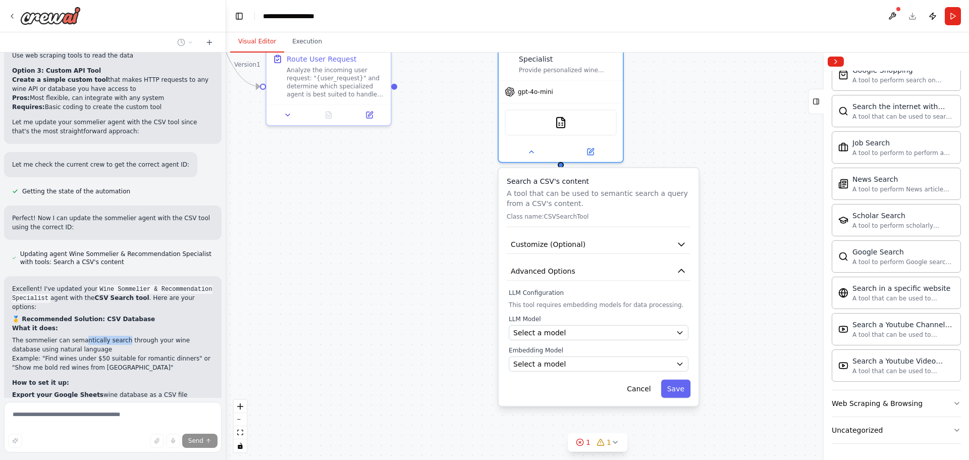
drag, startPoint x: 101, startPoint y: 234, endPoint x: 140, endPoint y: 238, distance: 38.5
click at [137, 336] on li "The sommelier can semantically search through your wine database using natural …" at bounding box center [112, 345] width 201 height 18
click at [151, 336] on li "The sommelier can semantically search through your wine database using natural …" at bounding box center [112, 345] width 201 height 18
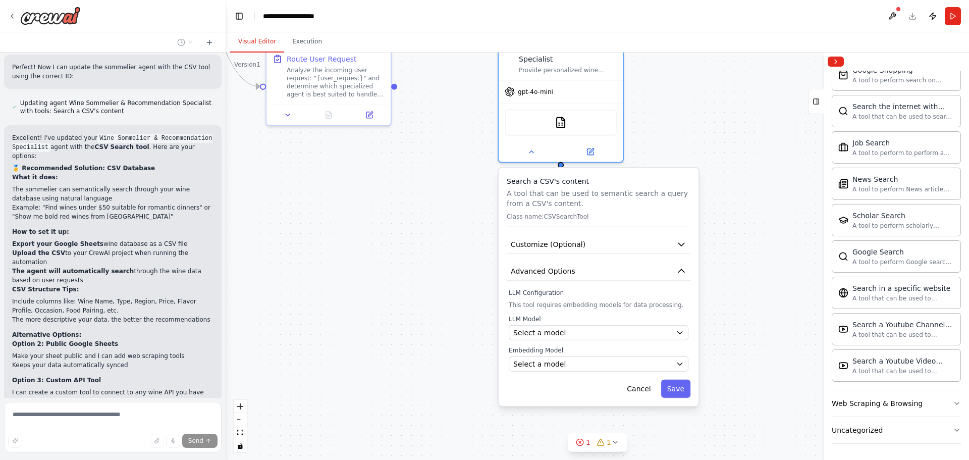
scroll to position [2649, 0]
drag, startPoint x: 129, startPoint y: 154, endPoint x: 190, endPoint y: 156, distance: 61.1
click at [190, 266] on li "The agent will automatically search through the wine data based on user requests" at bounding box center [112, 275] width 201 height 18
click at [617, 235] on button "Customize (Optional)" at bounding box center [599, 244] width 184 height 19
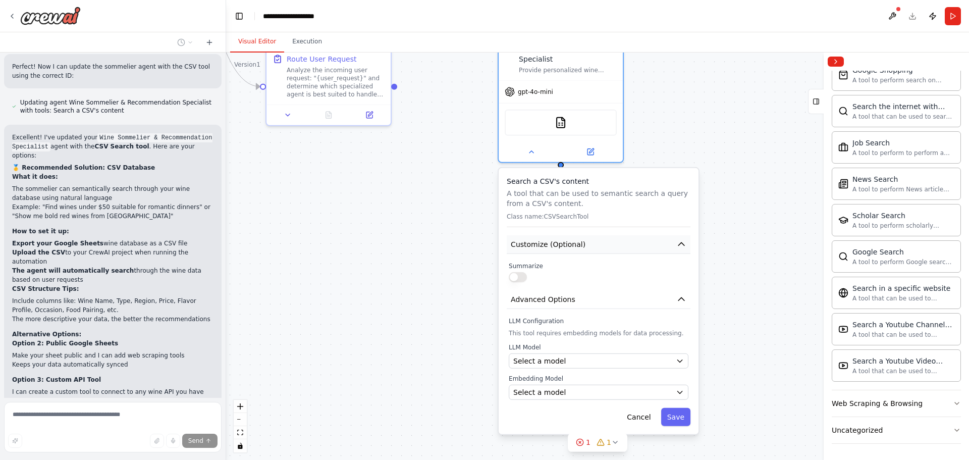
click at [622, 235] on button "Customize (Optional)" at bounding box center [599, 244] width 184 height 19
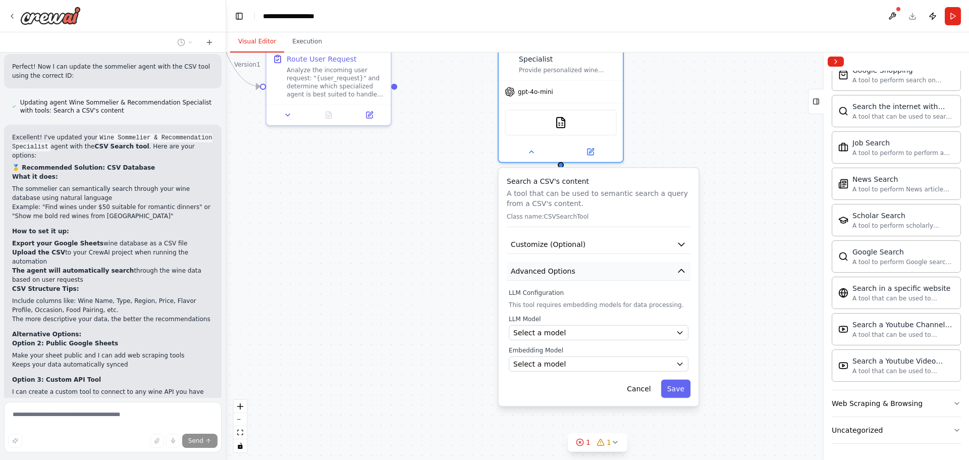
click at [619, 265] on button "Advanced Options" at bounding box center [599, 271] width 184 height 19
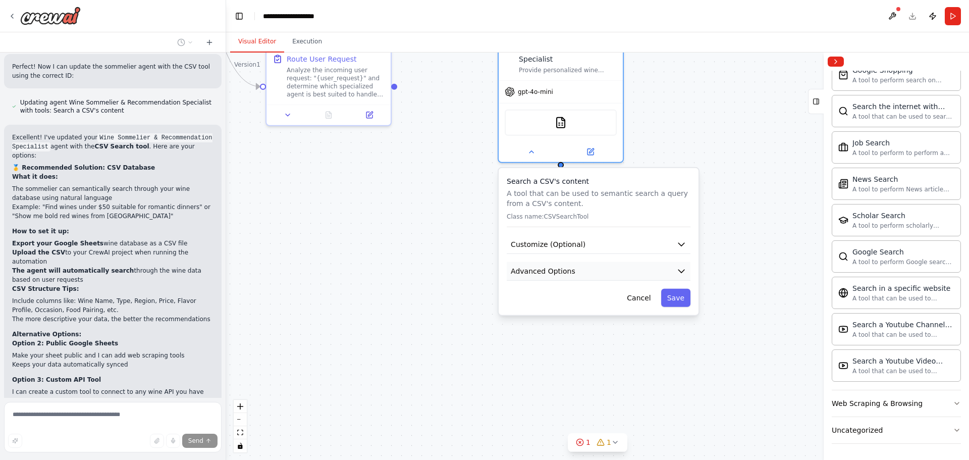
click at [621, 263] on button "Advanced Options" at bounding box center [599, 271] width 184 height 19
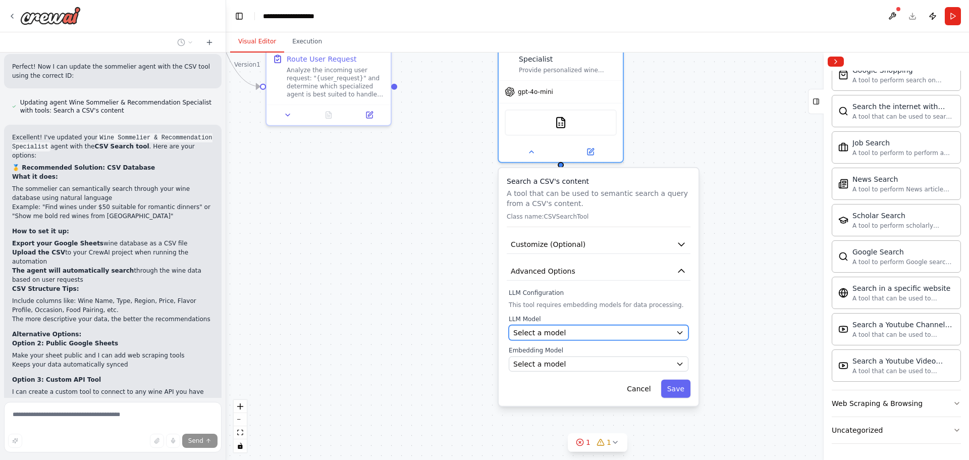
click at [598, 328] on div "Select a model" at bounding box center [592, 333] width 159 height 10
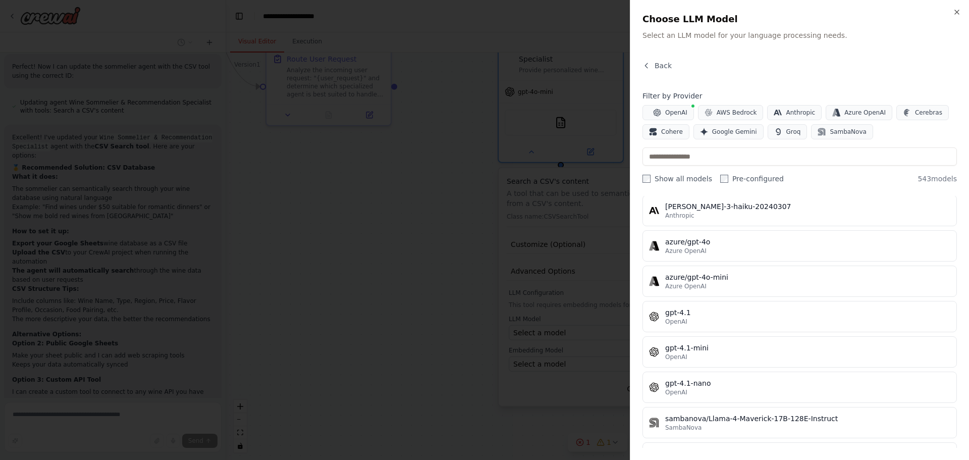
scroll to position [202, 0]
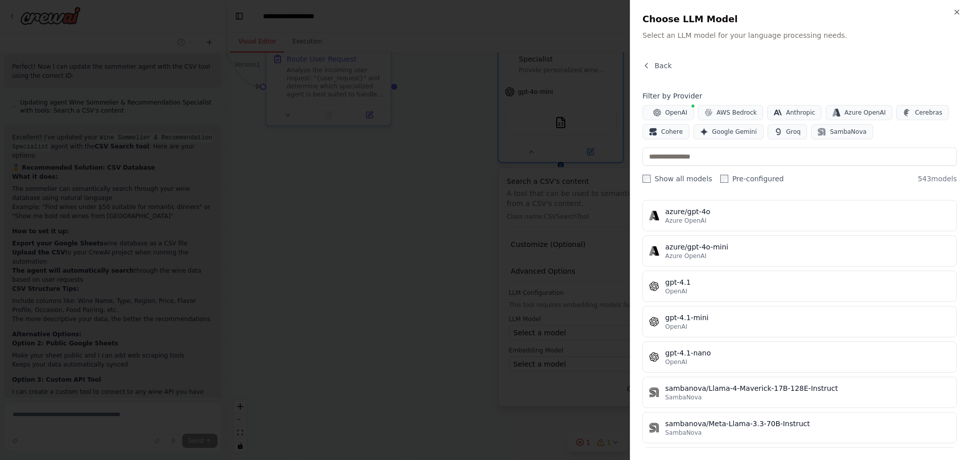
click at [952, 10] on div "Close Choose LLM Model Select an LLM model for your language processing needs. …" at bounding box center [799, 230] width 339 height 460
click at [956, 12] on icon "button" at bounding box center [957, 12] width 8 height 8
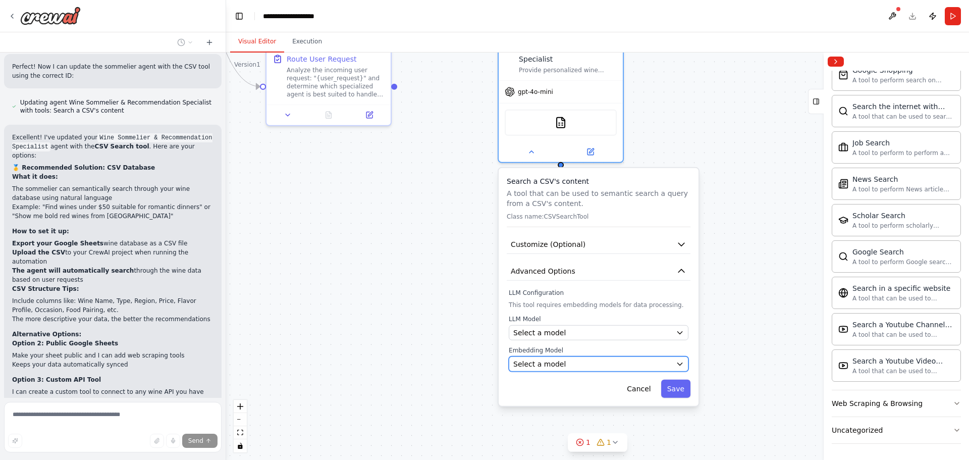
click at [624, 359] on div "Select a model" at bounding box center [592, 364] width 159 height 10
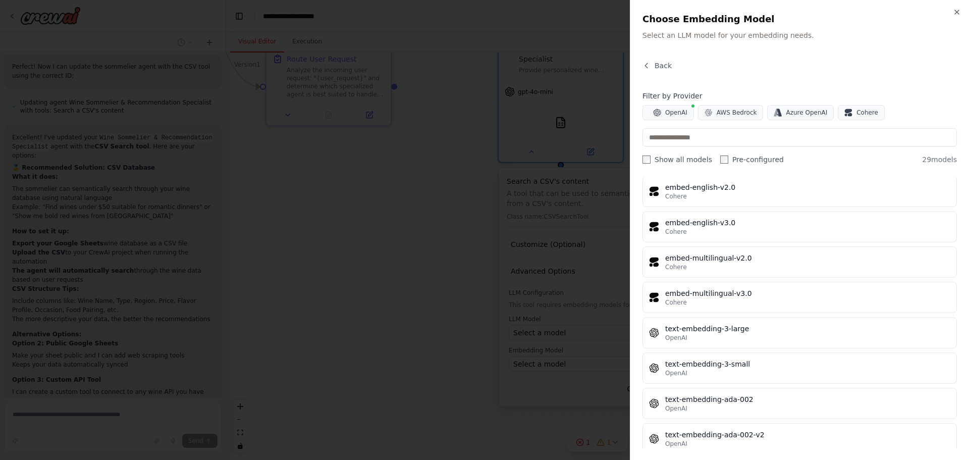
scroll to position [822, 0]
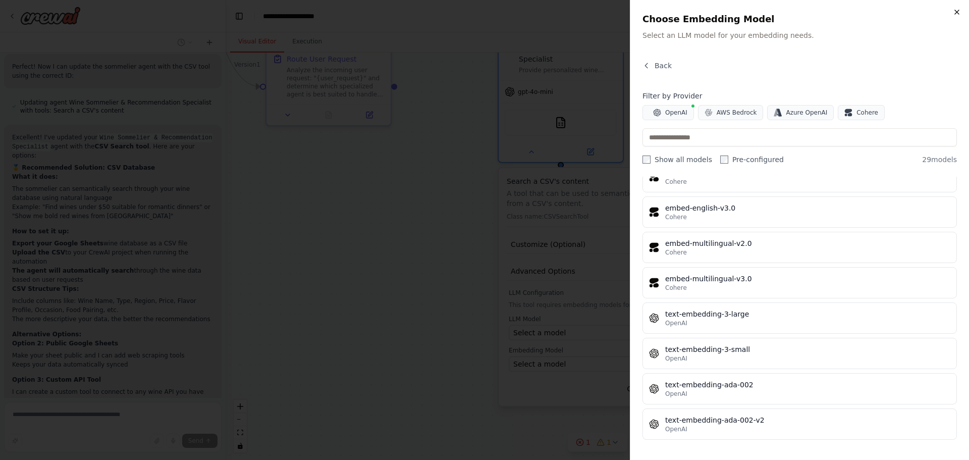
click at [959, 13] on icon "button" at bounding box center [957, 12] width 8 height 8
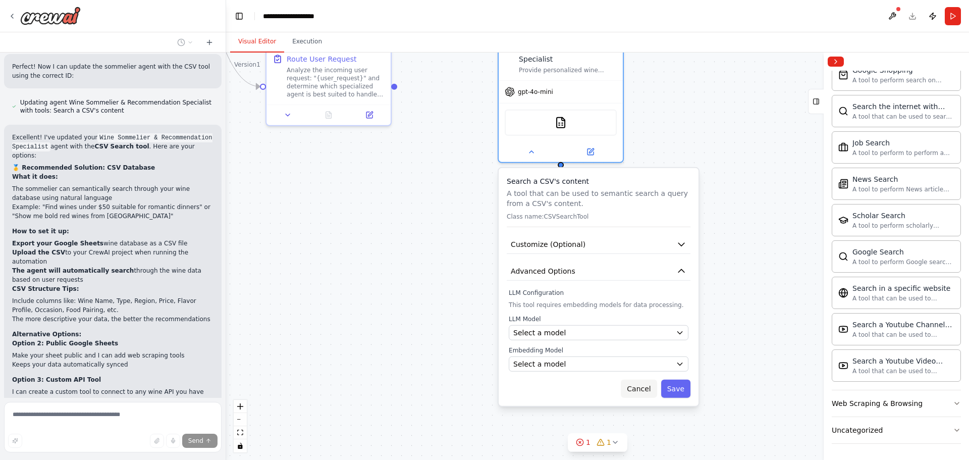
click at [634, 385] on button "Cancel" at bounding box center [639, 389] width 36 height 18
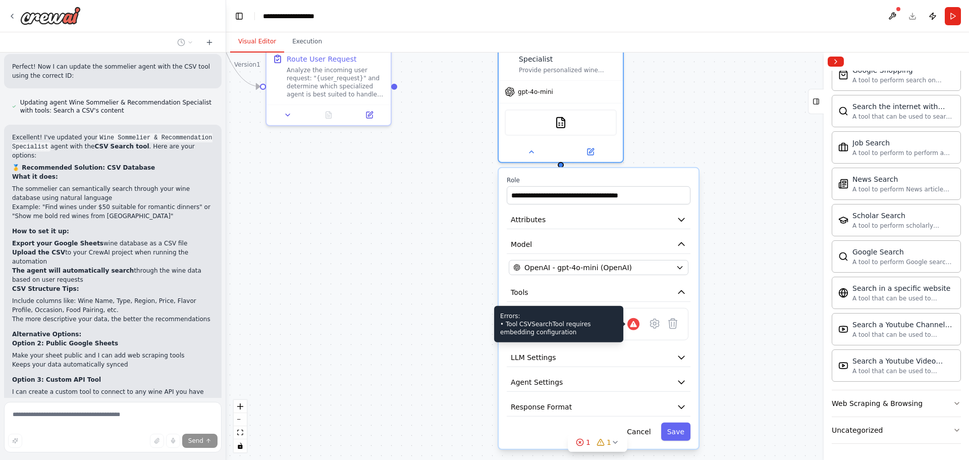
click at [634, 321] on icon at bounding box center [633, 324] width 7 height 6
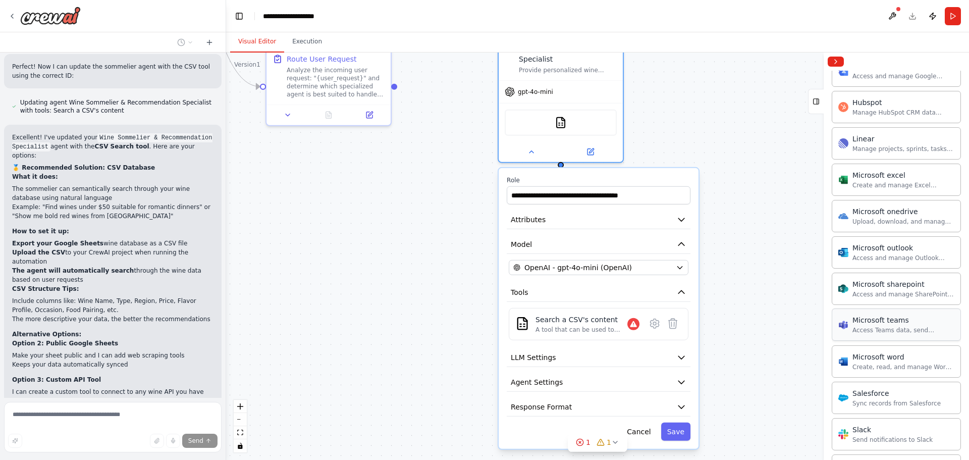
scroll to position [742, 0]
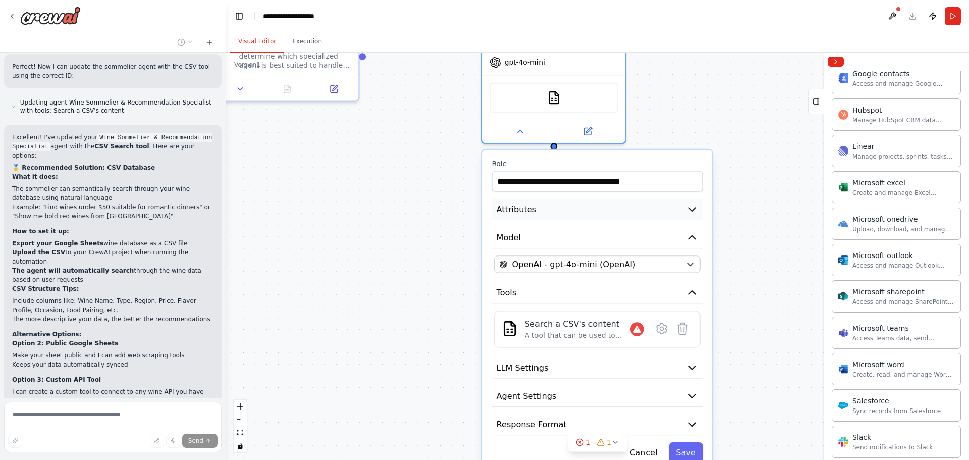
click at [627, 199] on button "Attributes" at bounding box center [597, 210] width 211 height 22
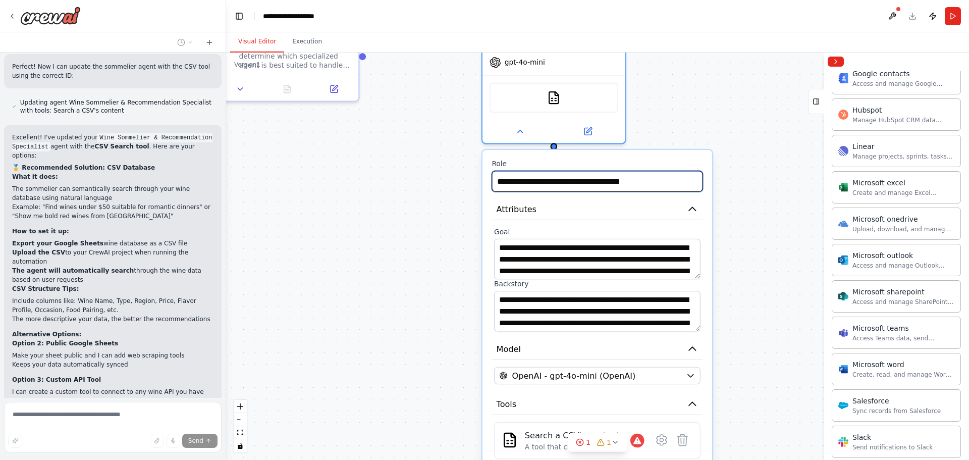
drag, startPoint x: 558, startPoint y: 168, endPoint x: 717, endPoint y: 172, distance: 159.1
click at [717, 172] on div ".deletable-edge-delete-btn { width: 20px; height: 20px; border: 0px solid #ffff…" at bounding box center [597, 255] width 743 height 407
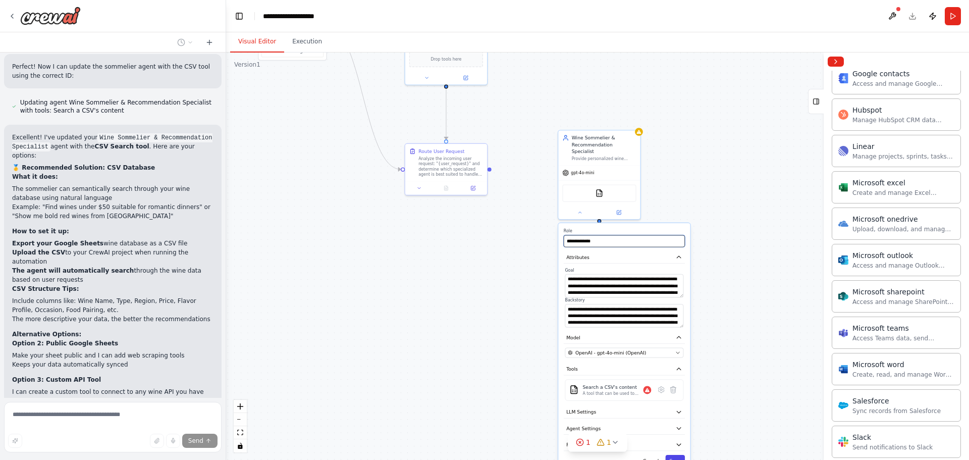
type input "**********"
click at [678, 455] on button "Save" at bounding box center [675, 461] width 20 height 12
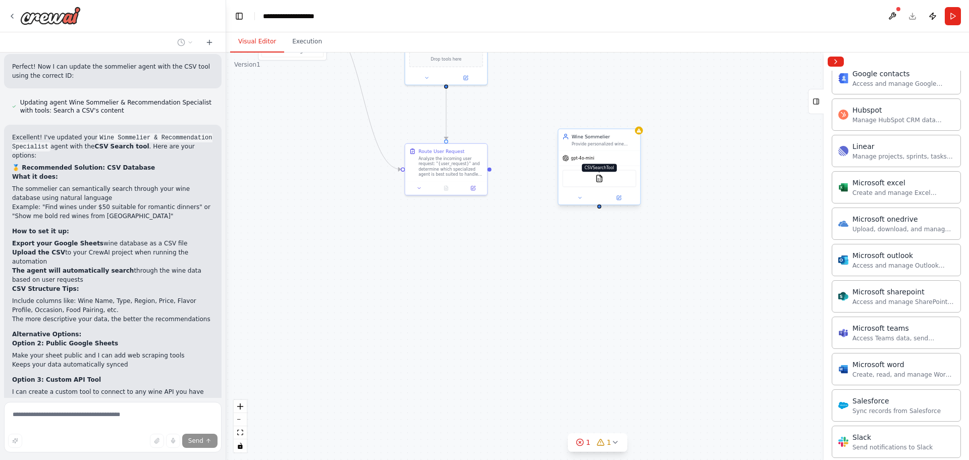
click at [602, 175] on img at bounding box center [600, 179] width 8 height 8
click at [584, 194] on button at bounding box center [580, 198] width 38 height 8
click at [623, 314] on div "A tool that can be used to semantic search a query from a CSV's content." at bounding box center [613, 316] width 61 height 6
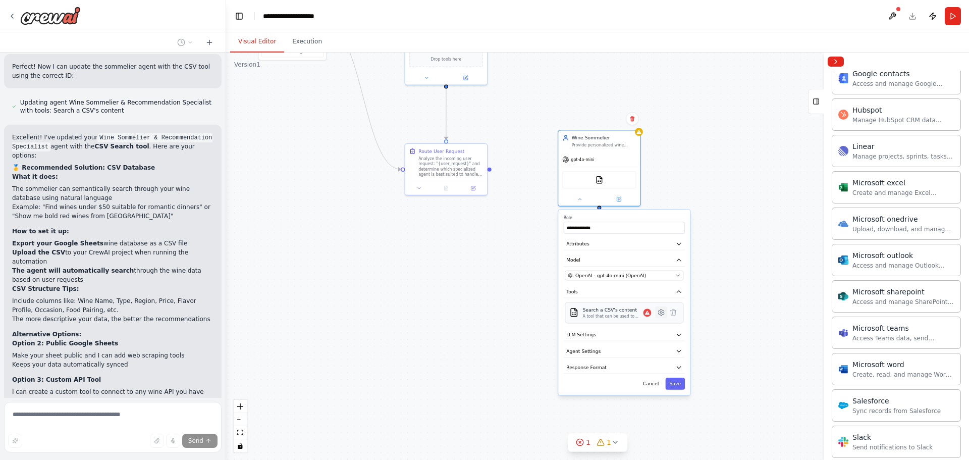
click at [664, 314] on icon at bounding box center [661, 312] width 6 height 6
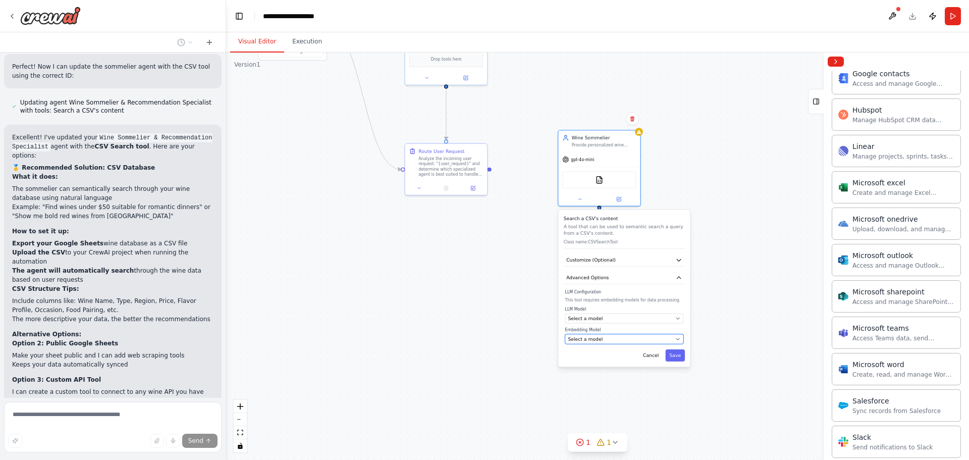
click at [628, 337] on div "Select a model" at bounding box center [620, 339] width 104 height 7
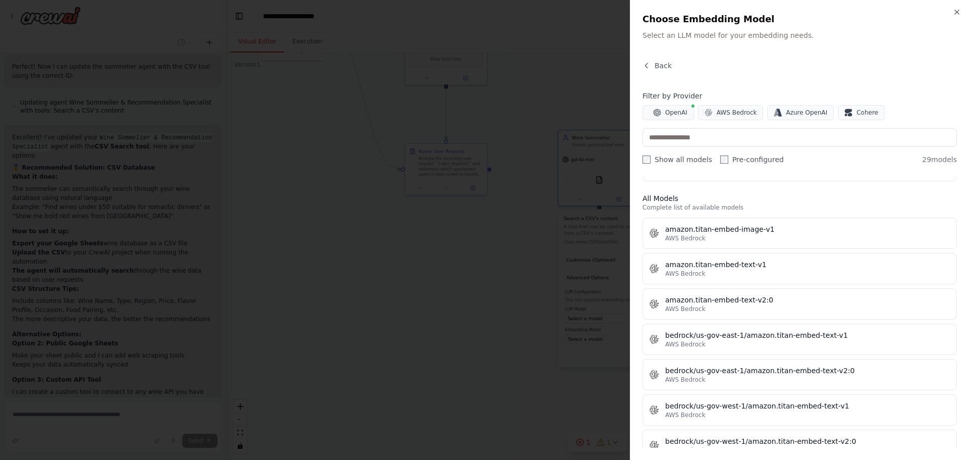
scroll to position [0, 0]
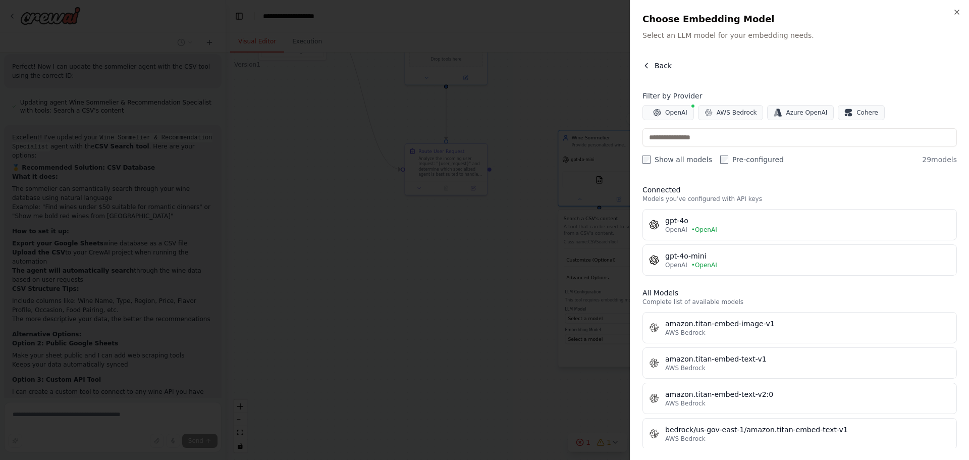
click at [659, 67] on span "Back" at bounding box center [663, 66] width 17 height 10
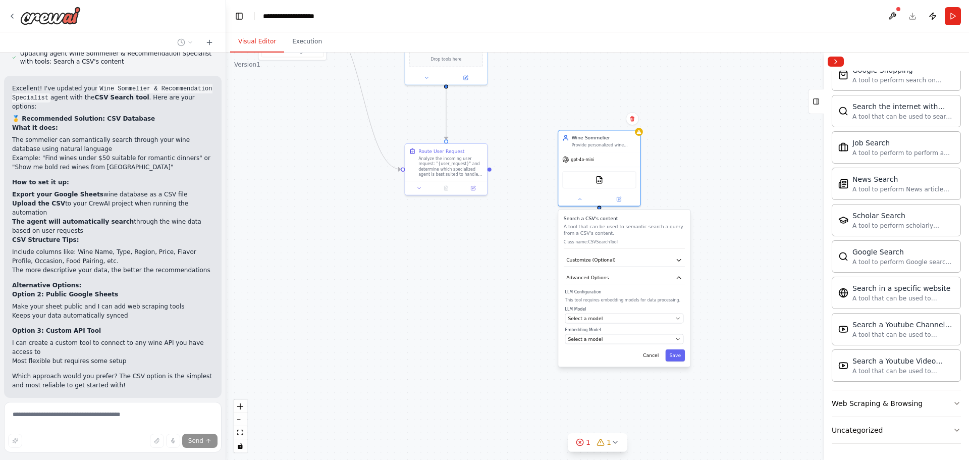
scroll to position [2699, 0]
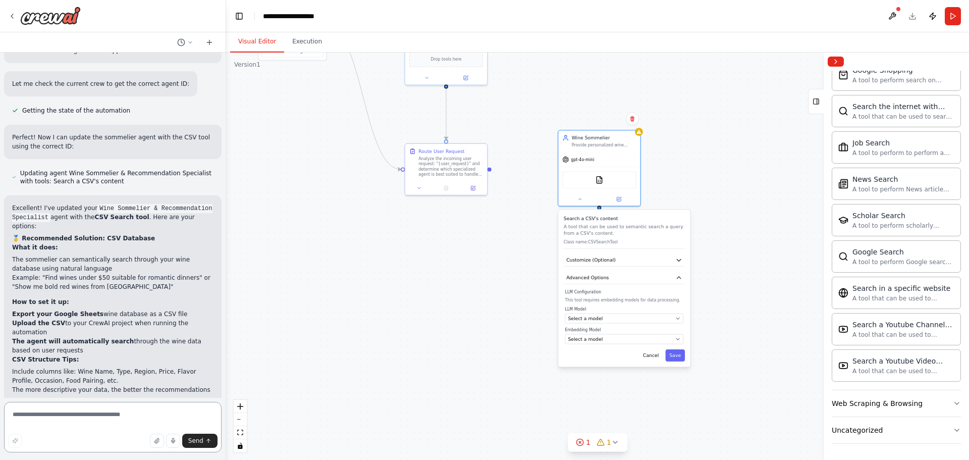
type textarea "**********"
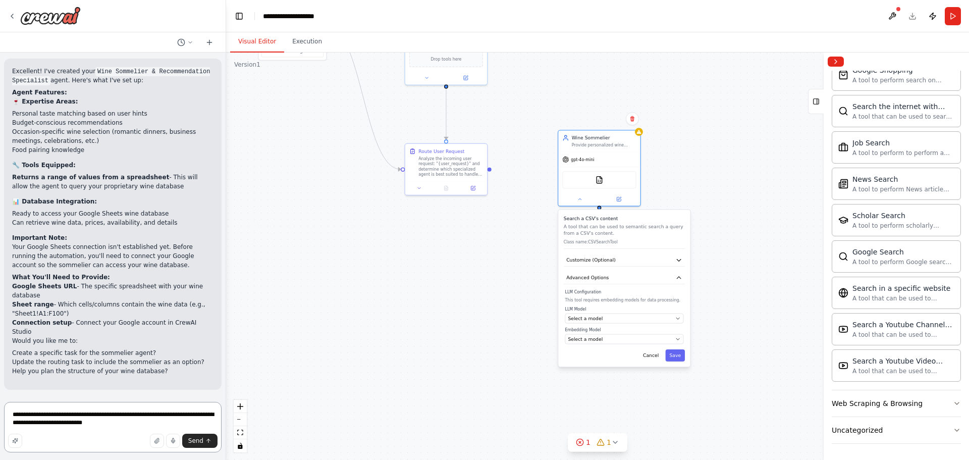
scroll to position [1684, 0]
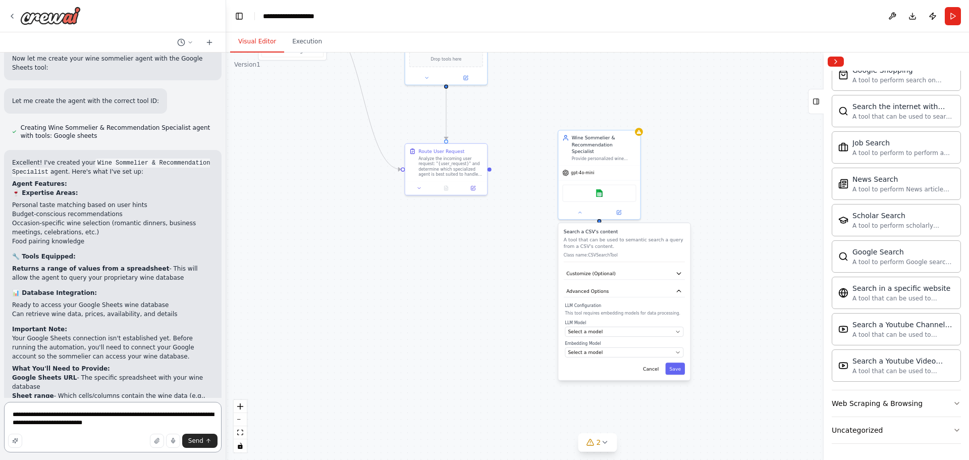
drag, startPoint x: 143, startPoint y: 422, endPoint x: -1, endPoint y: 412, distance: 144.7
click at [0, 412] on html "Hello! I'm the CrewAI assistant. What kind of automation do you want to build? …" at bounding box center [484, 230] width 969 height 460
type textarea "***"
type textarea "*"
click at [103, 415] on textarea "********" at bounding box center [113, 427] width 218 height 50
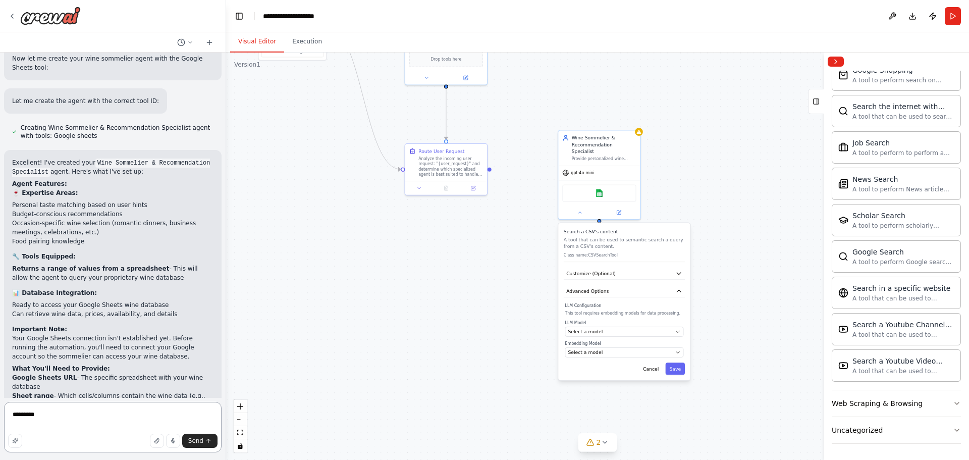
type textarea "****"
type textarea "*"
type textarea "***"
type textarea "*********"
click at [611, 183] on div "Google sheets" at bounding box center [599, 191] width 74 height 17
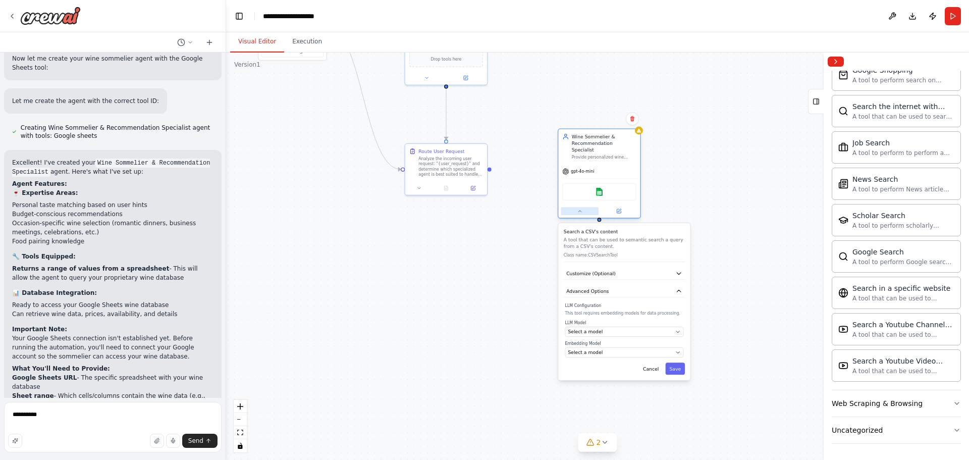
click at [580, 208] on icon at bounding box center [580, 211] width 6 height 6
click at [581, 210] on icon at bounding box center [579, 211] width 3 height 2
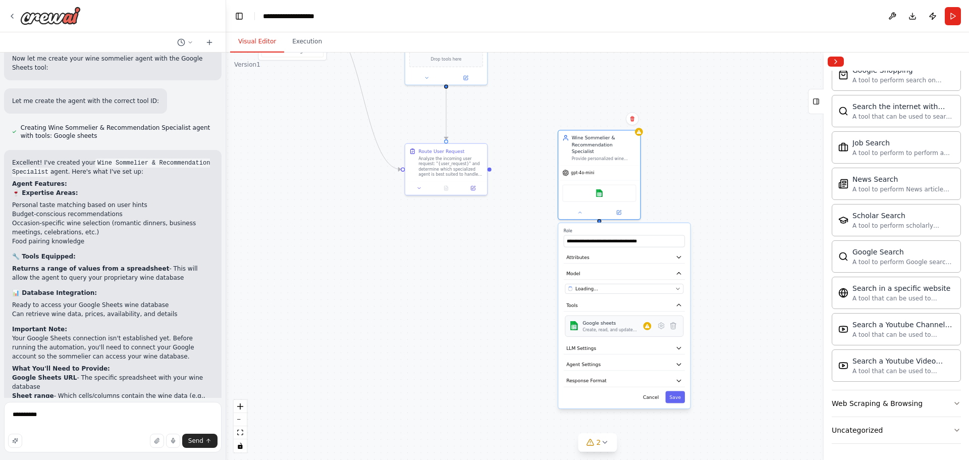
click at [622, 327] on div "Create, read, and update Google Sheets spreadsheets and manage worksheet data." at bounding box center [613, 330] width 61 height 6
click at [92, 417] on textarea "*********" at bounding box center [113, 427] width 218 height 50
click at [640, 327] on div "Create, read, and update Google Sheets spreadsheets and manage worksheet data." at bounding box center [613, 330] width 61 height 6
click at [665, 322] on icon at bounding box center [661, 326] width 8 height 8
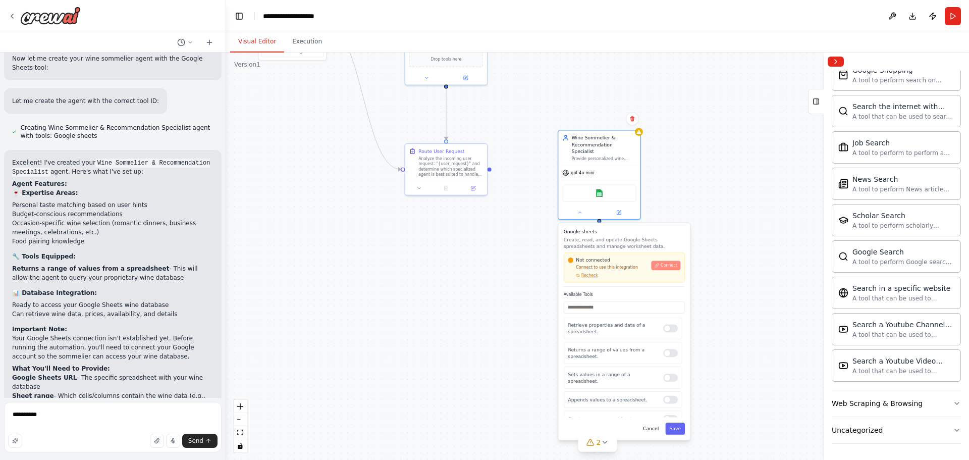
click at [667, 262] on span "Connect" at bounding box center [669, 265] width 17 height 6
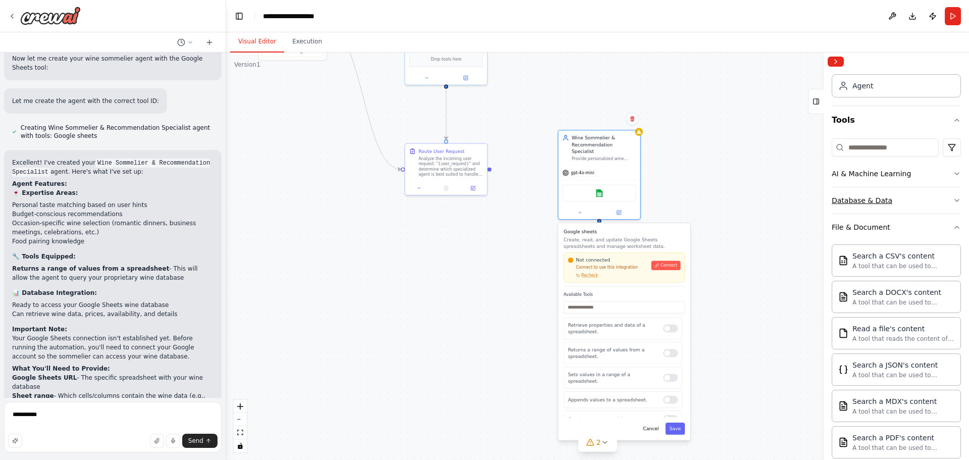
scroll to position [50, 0]
click at [892, 147] on input at bounding box center [885, 149] width 107 height 18
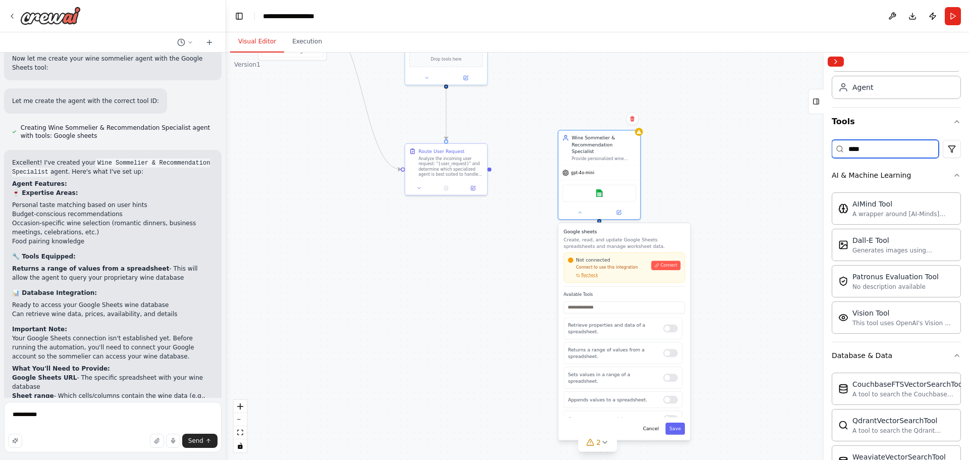
scroll to position [0, 0]
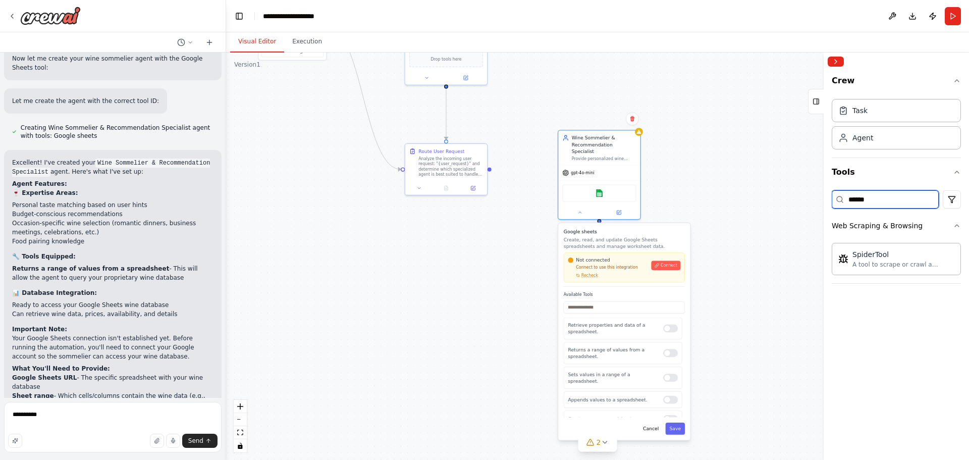
type input "******"
click at [879, 262] on div "A tool to scrape or crawl a website and return LLM-ready content." at bounding box center [904, 264] width 102 height 8
drag, startPoint x: 879, startPoint y: 262, endPoint x: 597, endPoint y: 187, distance: 292.4
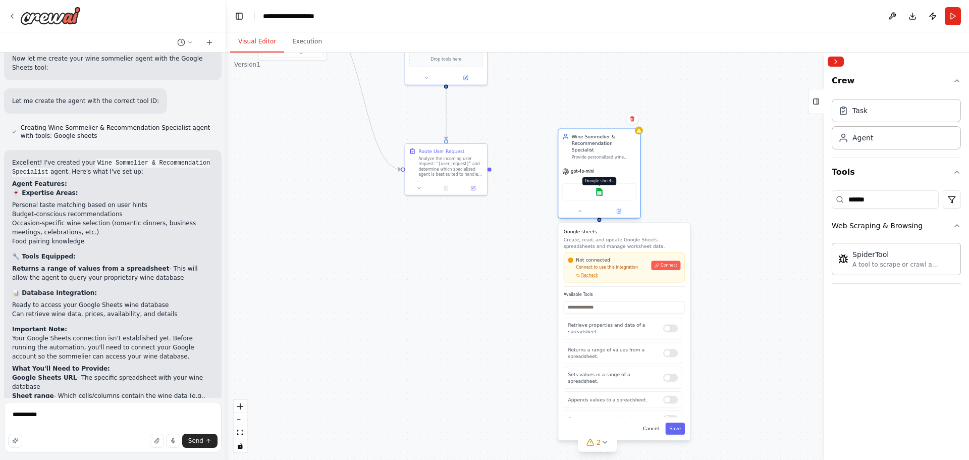
click at [597, 187] on div "Hello! I'm the CrewAI assistant. What kind of automation do you want to build? …" at bounding box center [484, 230] width 969 height 460
click at [606, 188] on img at bounding box center [606, 192] width 8 height 8
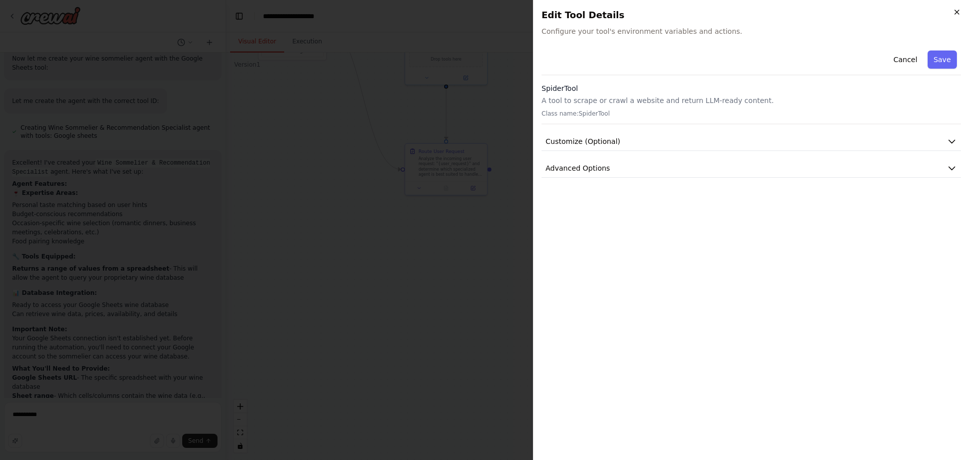
click at [956, 13] on icon "button" at bounding box center [957, 12] width 8 height 8
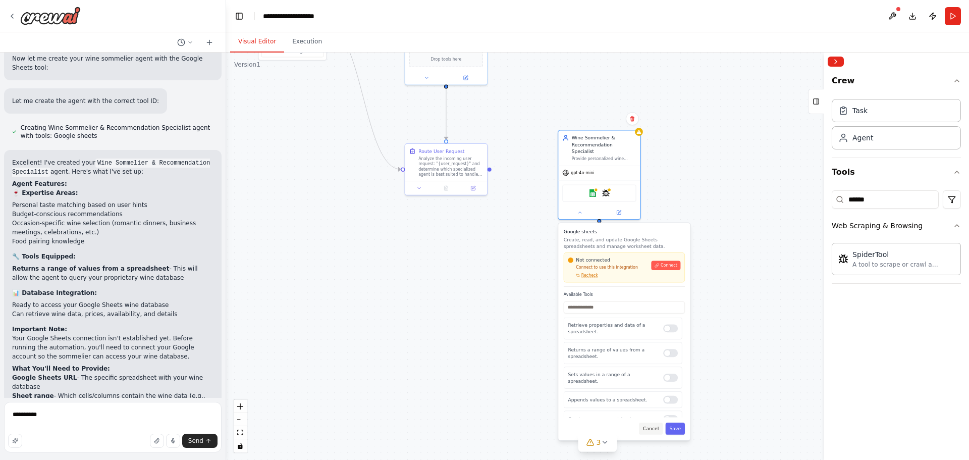
click at [659, 426] on button "Cancel" at bounding box center [651, 429] width 24 height 12
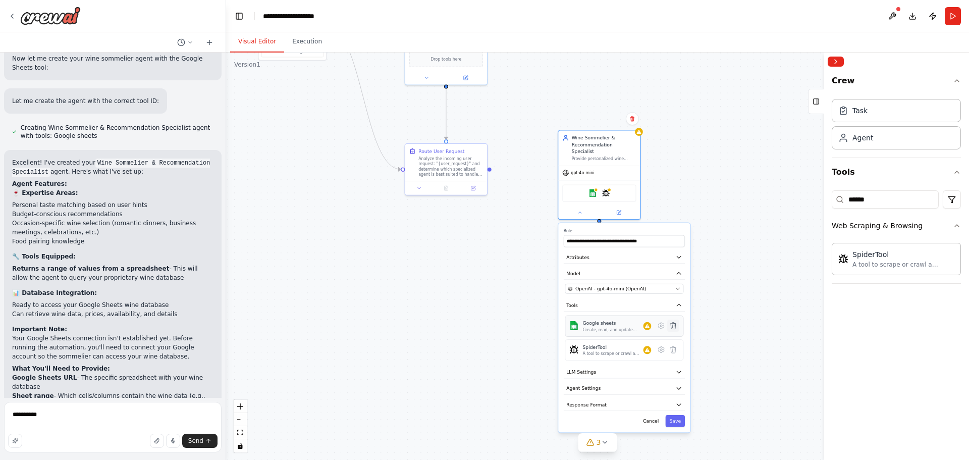
click at [674, 323] on icon at bounding box center [673, 326] width 6 height 7
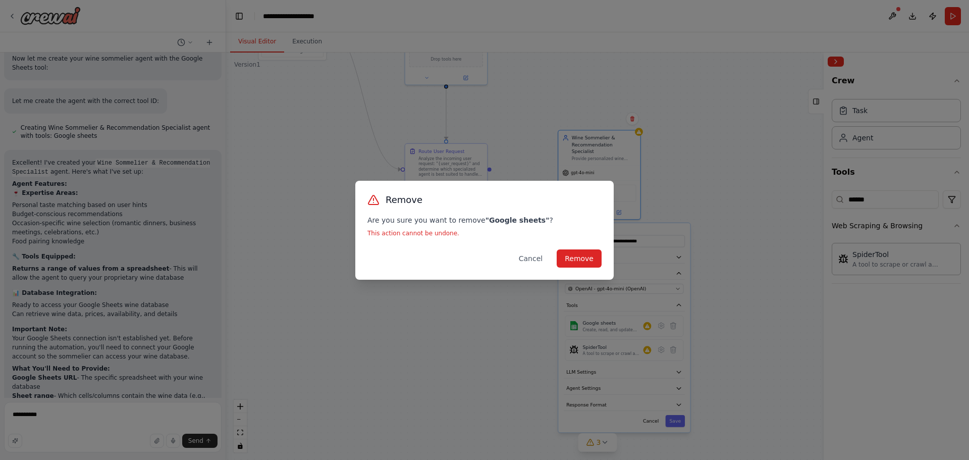
click at [593, 247] on div "Remove Are you sure you want to remove " Google sheets " ? This action cannot b…" at bounding box center [484, 230] width 258 height 99
click at [593, 255] on button "Remove" at bounding box center [579, 258] width 45 height 18
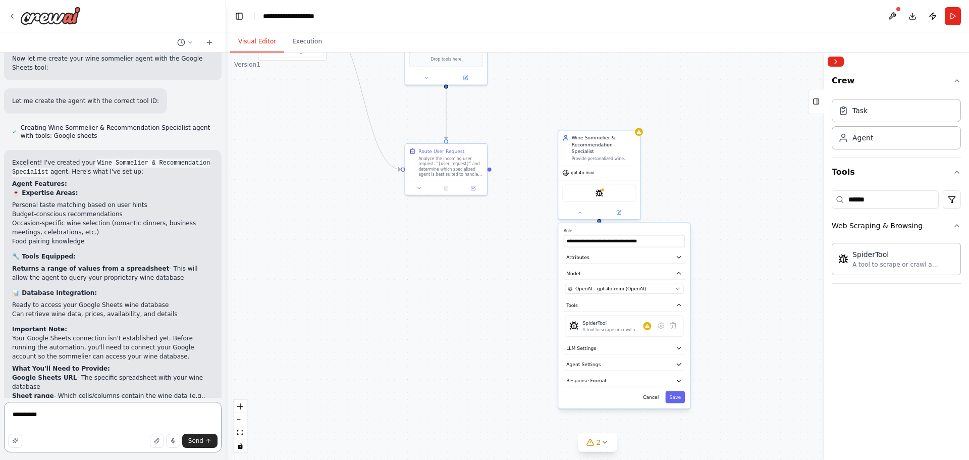
click at [84, 414] on textarea "*********" at bounding box center [113, 427] width 218 height 50
type textarea "**"
paste textarea "**********"
type textarea "**********"
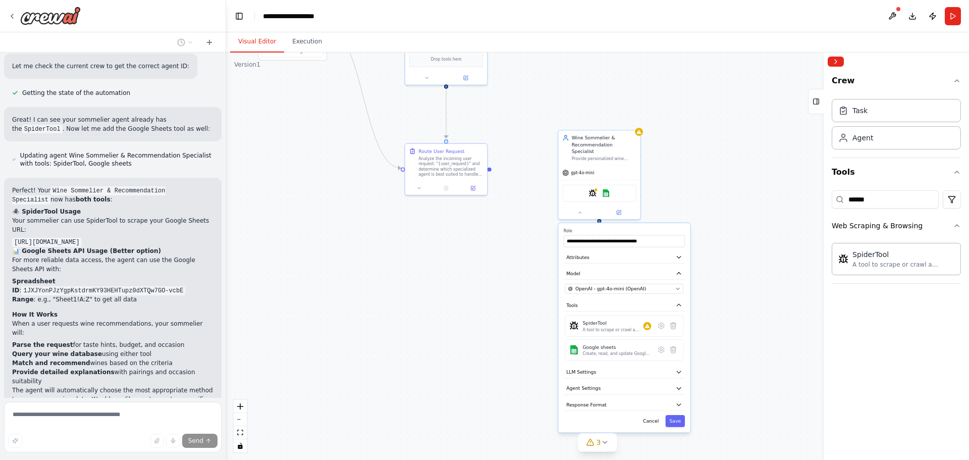
scroll to position [2454, 0]
click at [630, 351] on div "Create, read, and update Google Sheets spreadsheets and manage worksheet data." at bounding box center [617, 354] width 69 height 6
click at [664, 346] on icon at bounding box center [661, 350] width 8 height 8
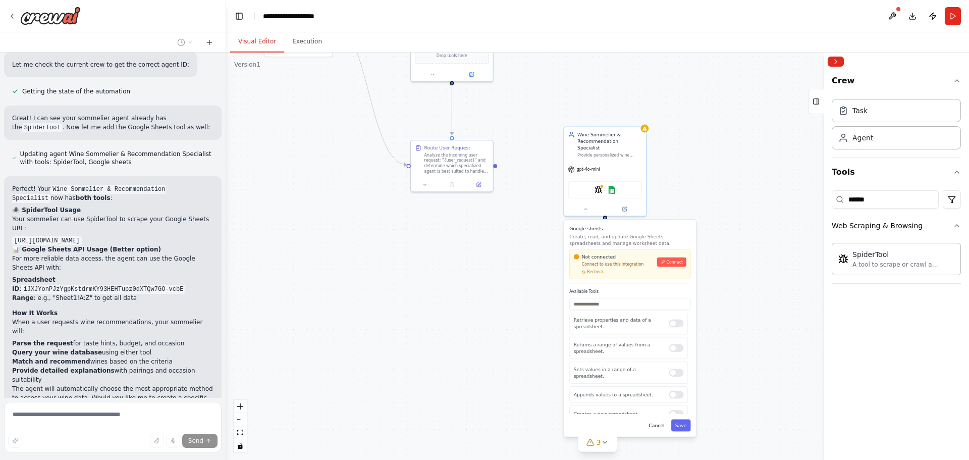
scroll to position [0, 0]
click at [589, 204] on button at bounding box center [586, 208] width 38 height 8
click at [615, 184] on img at bounding box center [612, 188] width 8 height 8
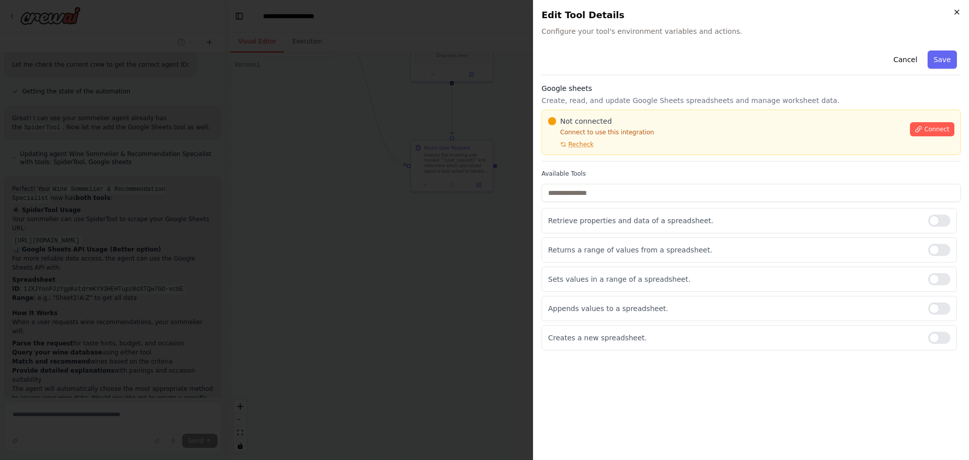
click at [956, 13] on icon "button" at bounding box center [957, 12] width 8 height 8
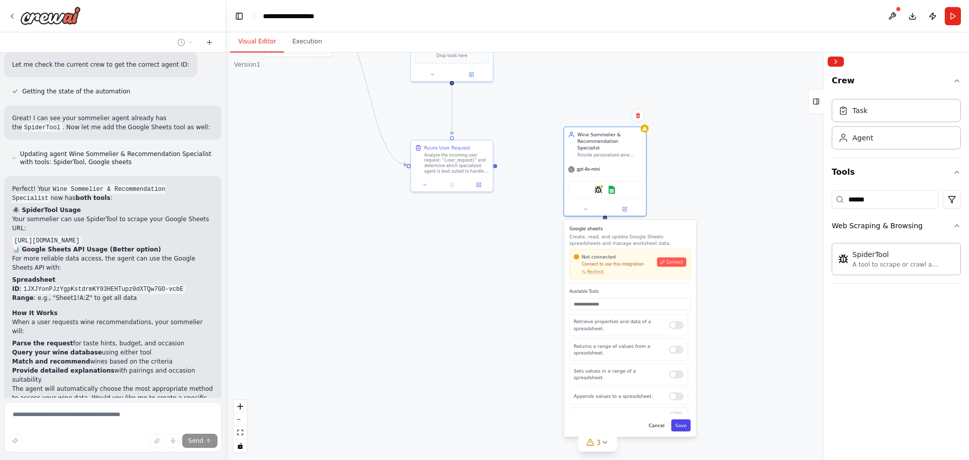
click at [679, 420] on button "Save" at bounding box center [681, 425] width 20 height 12
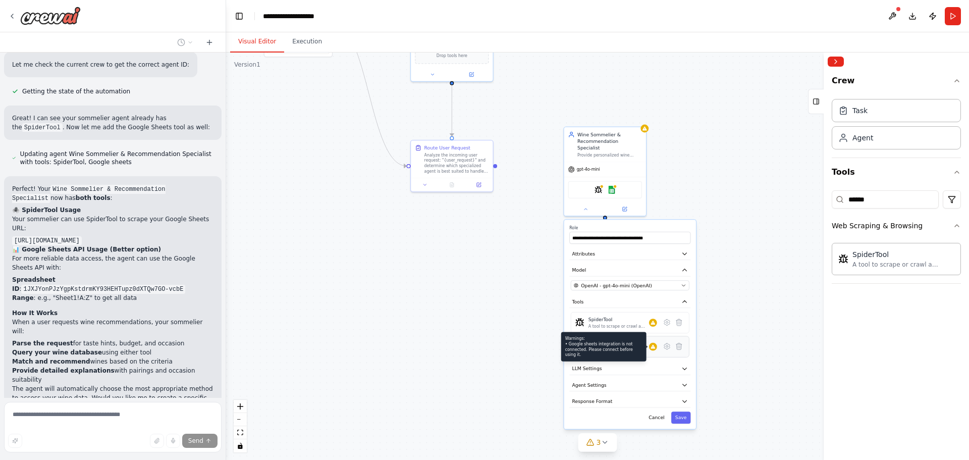
click at [628, 342] on div "Warnings: • Google sheets integration is not connected. Please connect before u…" at bounding box center [603, 346] width 85 height 29
click at [665, 343] on icon at bounding box center [667, 346] width 6 height 6
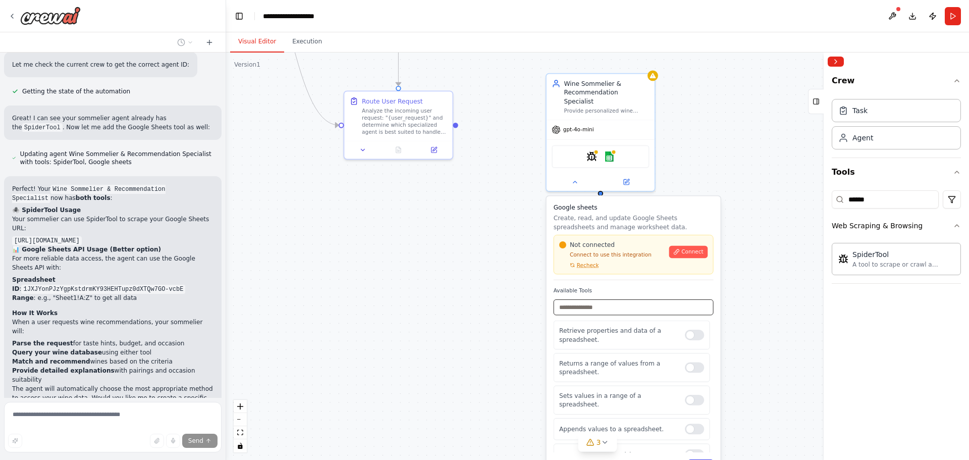
drag, startPoint x: 651, startPoint y: 282, endPoint x: 654, endPoint y: 248, distance: 33.5
click at [654, 248] on div "Google sheets Create, read, and update Google Sheets spreadsheets and manage wo…" at bounding box center [634, 339] width 174 height 286
click at [656, 276] on div "Google sheets Create, read, and update Google Sheets spreadsheets and manage wo…" at bounding box center [634, 339] width 174 height 286
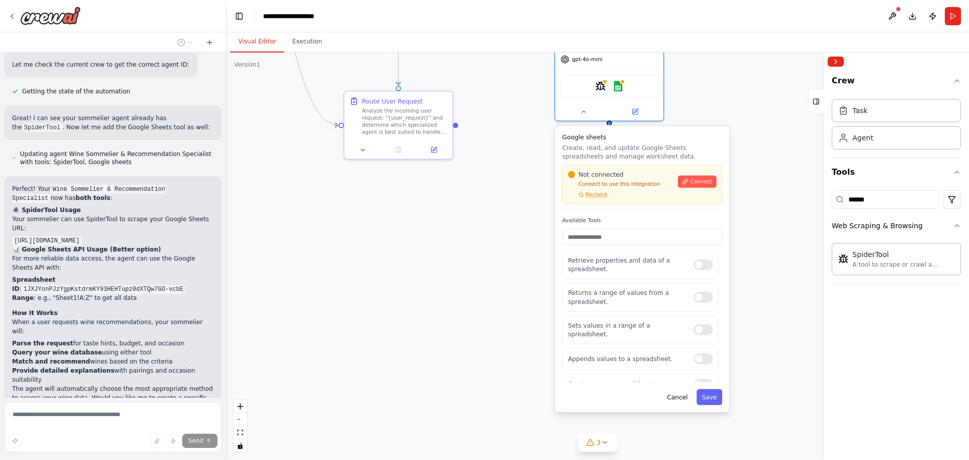
drag, startPoint x: 653, startPoint y: 281, endPoint x: 658, endPoint y: 208, distance: 72.9
click at [658, 217] on label "Available Tools" at bounding box center [642, 220] width 160 height 7
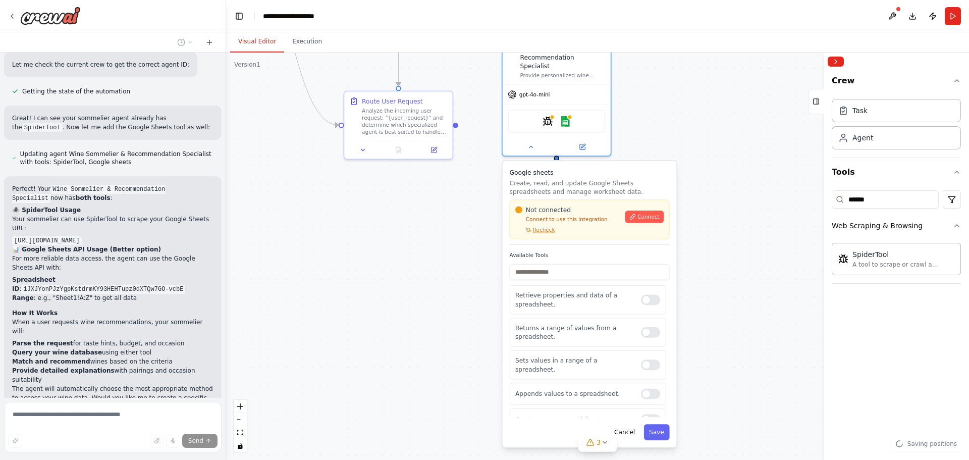
drag, startPoint x: 678, startPoint y: 213, endPoint x: 608, endPoint y: 254, distance: 81.5
click at [608, 254] on label "Available Tools" at bounding box center [590, 255] width 160 height 7
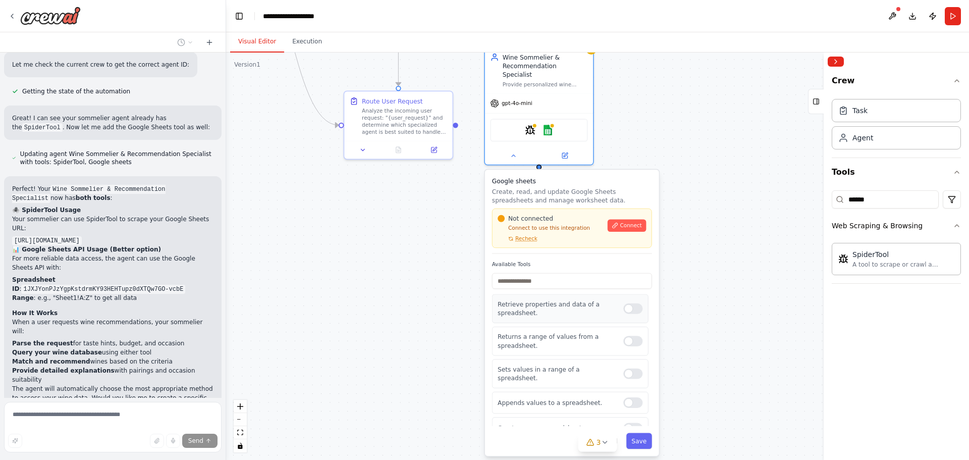
click at [629, 304] on div at bounding box center [632, 308] width 19 height 11
click at [627, 368] on div at bounding box center [632, 373] width 19 height 11
click at [630, 397] on div at bounding box center [632, 402] width 19 height 11
click at [557, 247] on div "Google sheets Create, read, and update Google Sheets spreadsheets and manage wo…" at bounding box center [572, 313] width 174 height 286
click at [527, 235] on span "Recheck" at bounding box center [526, 238] width 22 height 7
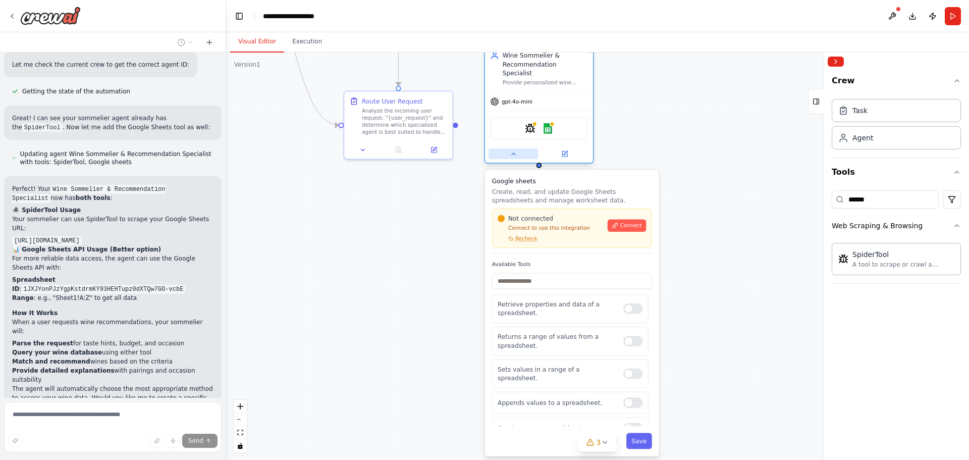
click at [515, 151] on div at bounding box center [539, 154] width 108 height 18
click at [521, 148] on button at bounding box center [513, 153] width 49 height 11
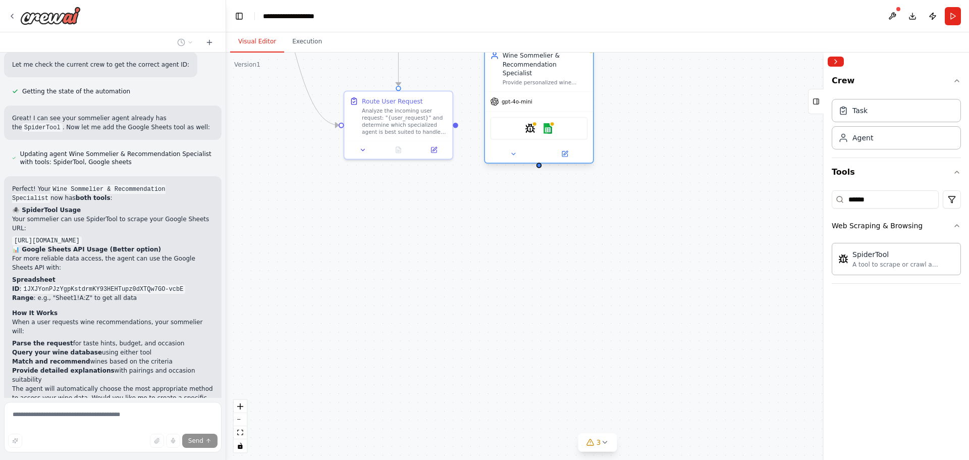
click at [563, 123] on div "SpiderTool Google sheets" at bounding box center [538, 128] width 97 height 23
click at [561, 150] on icon at bounding box center [564, 153] width 7 height 7
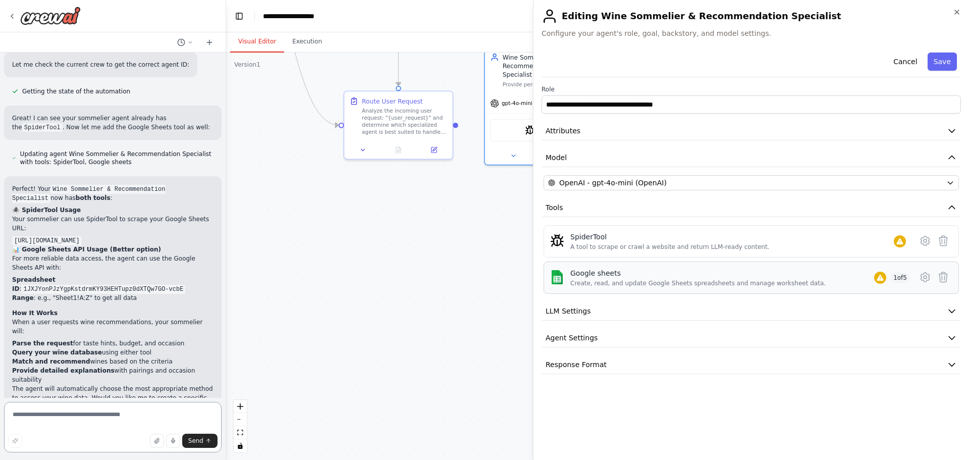
scroll to position [2465, 0]
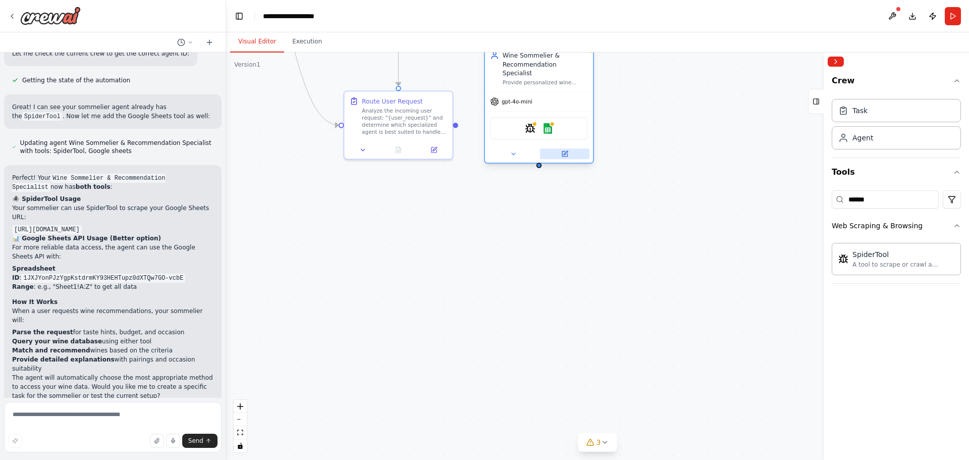
click at [565, 148] on button at bounding box center [564, 153] width 49 height 11
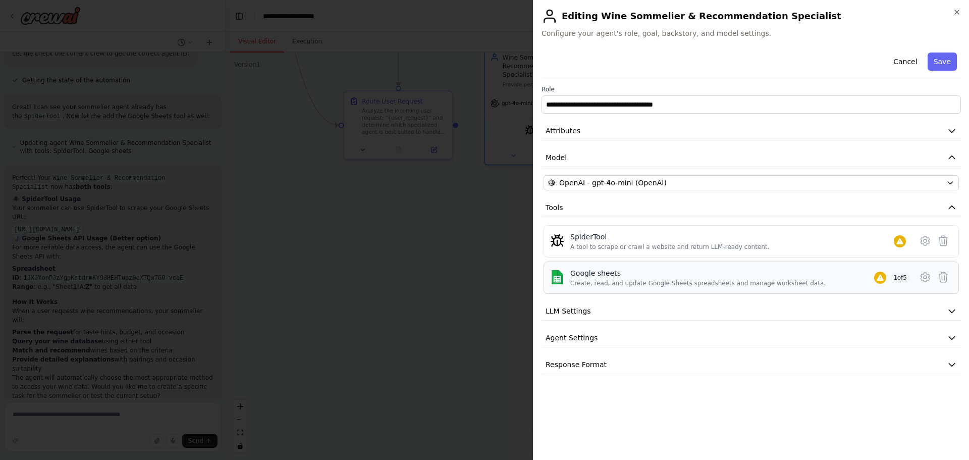
click at [898, 275] on span "1 of 5" at bounding box center [900, 278] width 20 height 10
click at [920, 274] on icon at bounding box center [925, 277] width 12 height 12
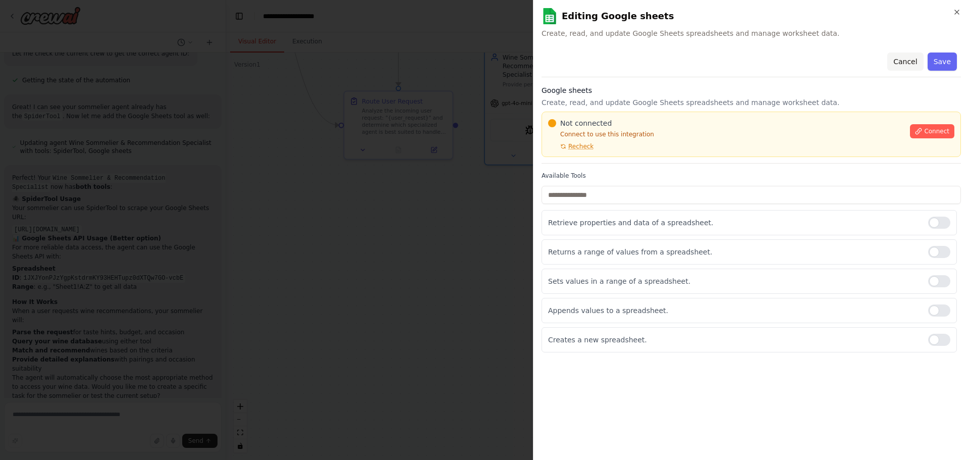
click at [903, 67] on button "Cancel" at bounding box center [905, 61] width 36 height 18
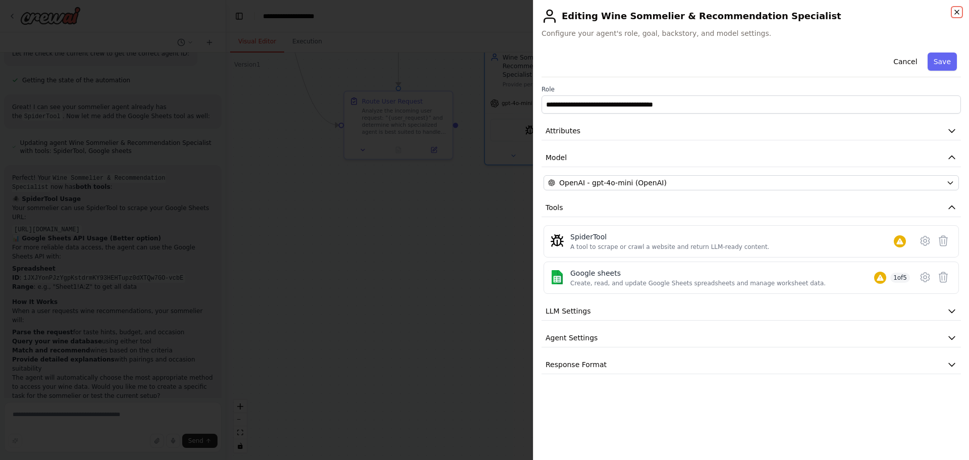
click at [955, 9] on icon "button" at bounding box center [957, 12] width 8 height 8
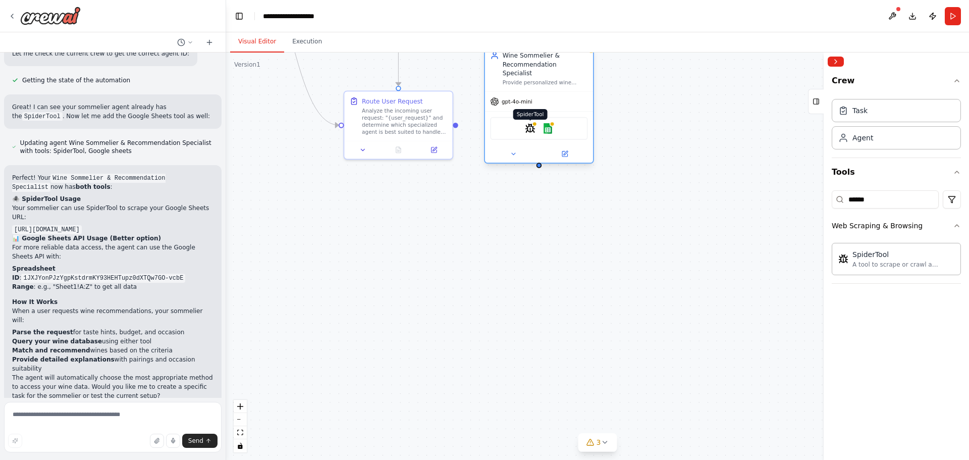
click at [531, 123] on img at bounding box center [530, 128] width 11 height 11
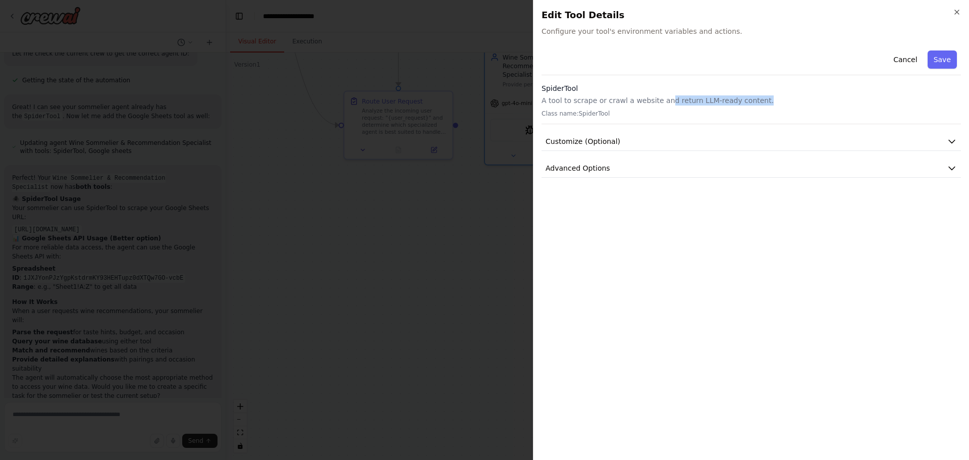
drag, startPoint x: 662, startPoint y: 103, endPoint x: 777, endPoint y: 102, distance: 115.1
click at [768, 101] on p "A tool to scrape or crawl a website and return LLM-ready content." at bounding box center [751, 100] width 419 height 10
click at [777, 102] on p "A tool to scrape or crawl a website and return LLM-ready content." at bounding box center [751, 100] width 419 height 10
click at [652, 139] on button "Customize (Optional)" at bounding box center [751, 141] width 419 height 19
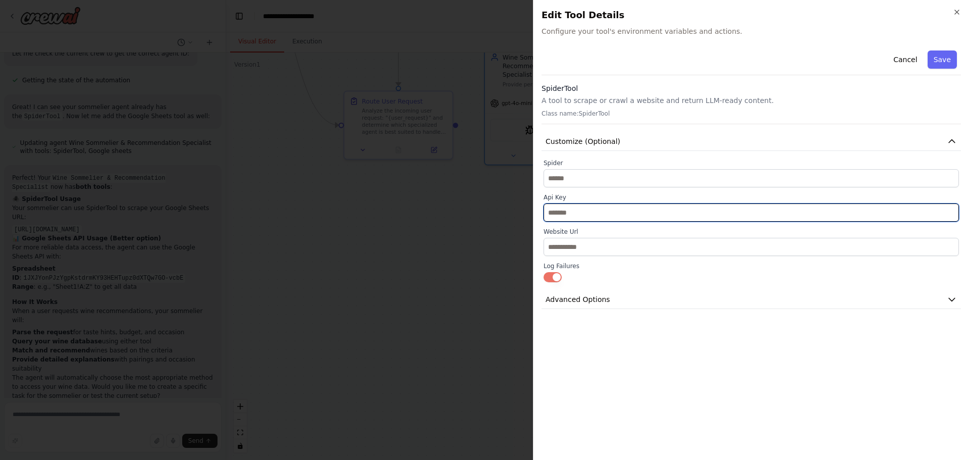
click at [591, 211] on input "text" at bounding box center [751, 212] width 415 height 18
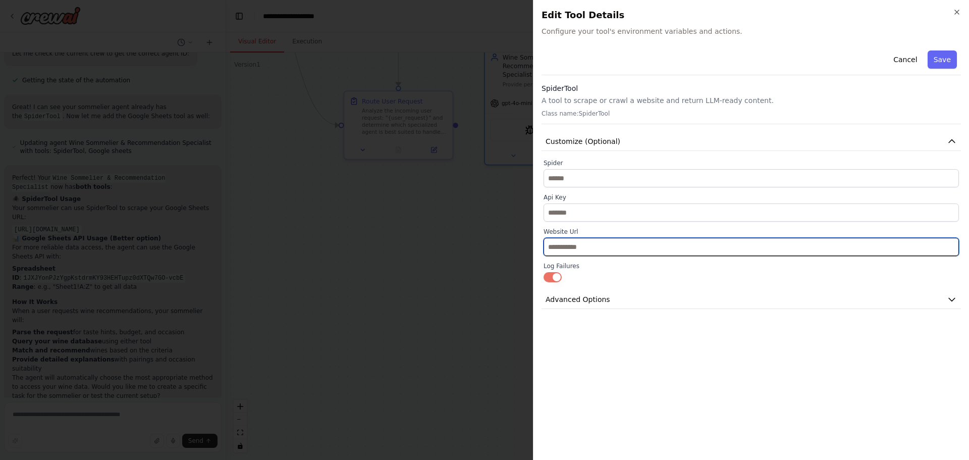
click at [601, 247] on input "text" at bounding box center [751, 247] width 415 height 18
paste input "**********"
drag, startPoint x: 914, startPoint y: 248, endPoint x: 850, endPoint y: 250, distance: 64.2
click at [850, 250] on input "**********" at bounding box center [751, 247] width 415 height 18
type input "**********"
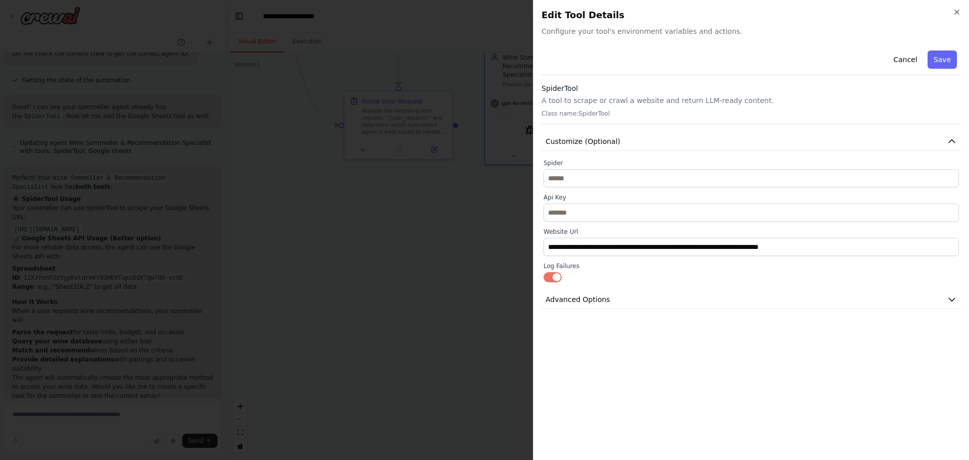
click at [703, 336] on div "**********" at bounding box center [751, 248] width 419 height 405
click at [943, 62] on button "Save" at bounding box center [942, 59] width 29 height 18
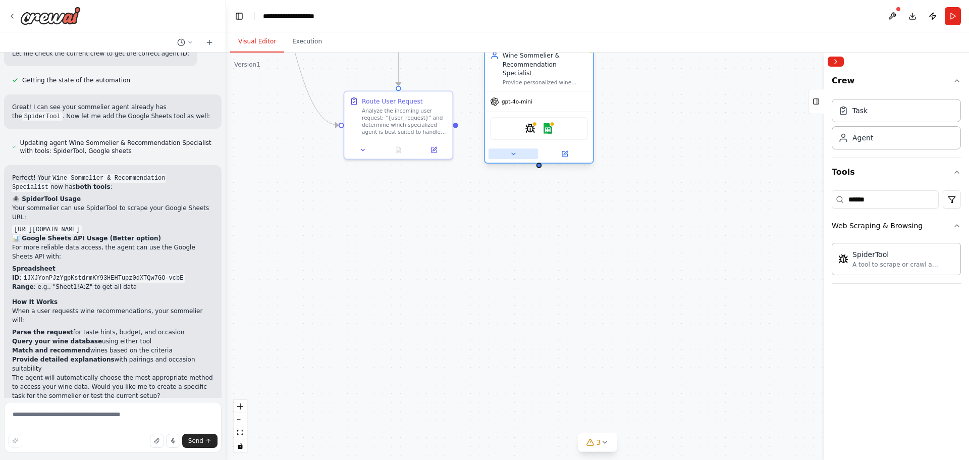
click at [524, 148] on button at bounding box center [513, 153] width 49 height 11
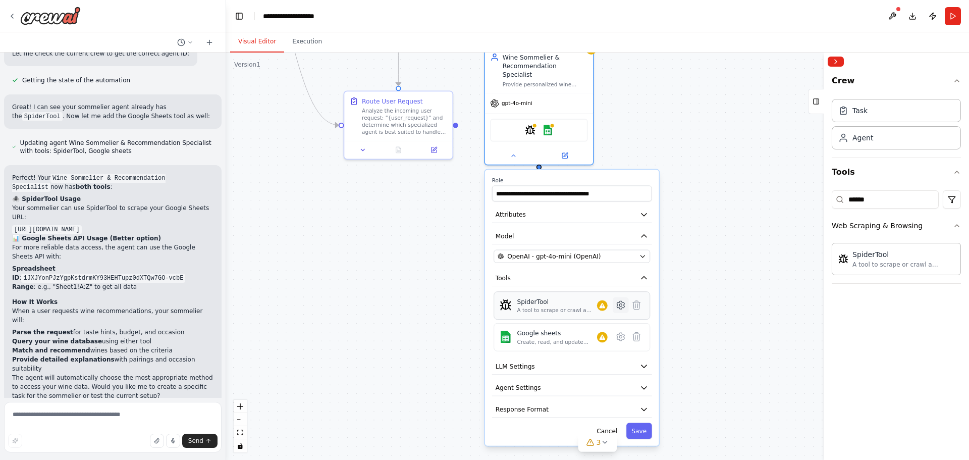
click at [624, 301] on icon at bounding box center [621, 305] width 8 height 8
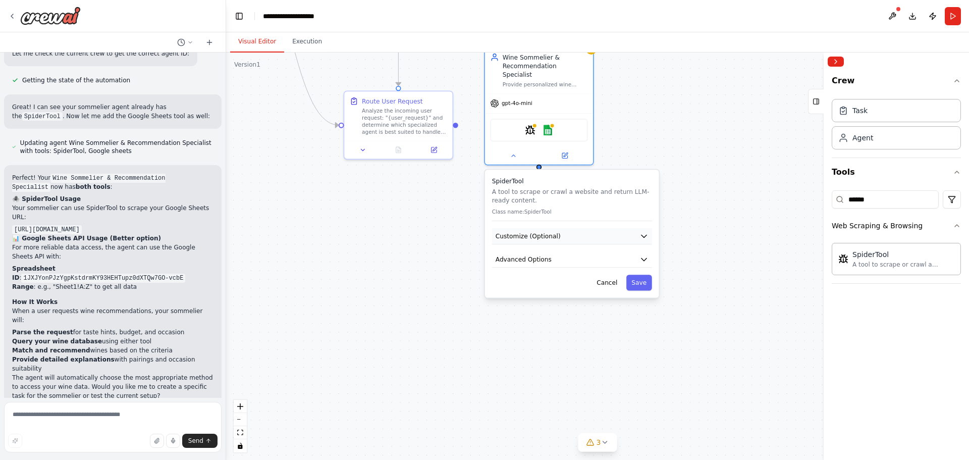
click at [613, 228] on button "Customize (Optional)" at bounding box center [572, 236] width 160 height 16
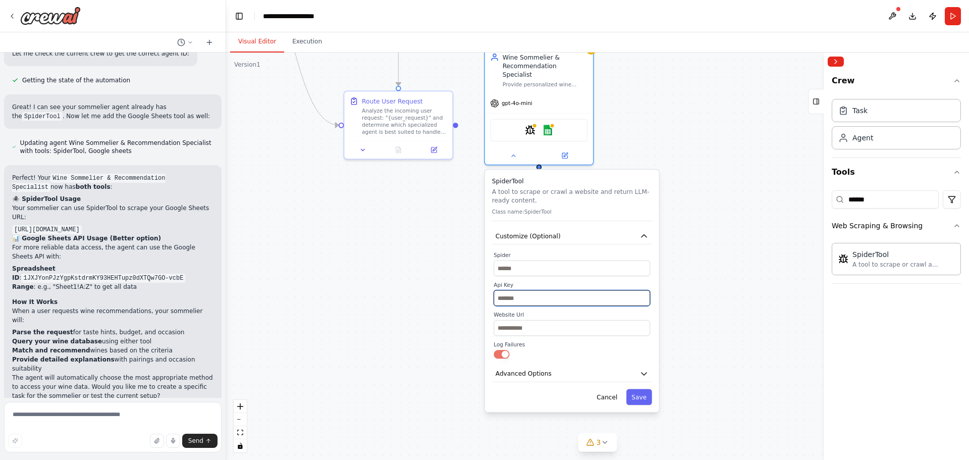
click at [535, 290] on input "text" at bounding box center [572, 298] width 156 height 16
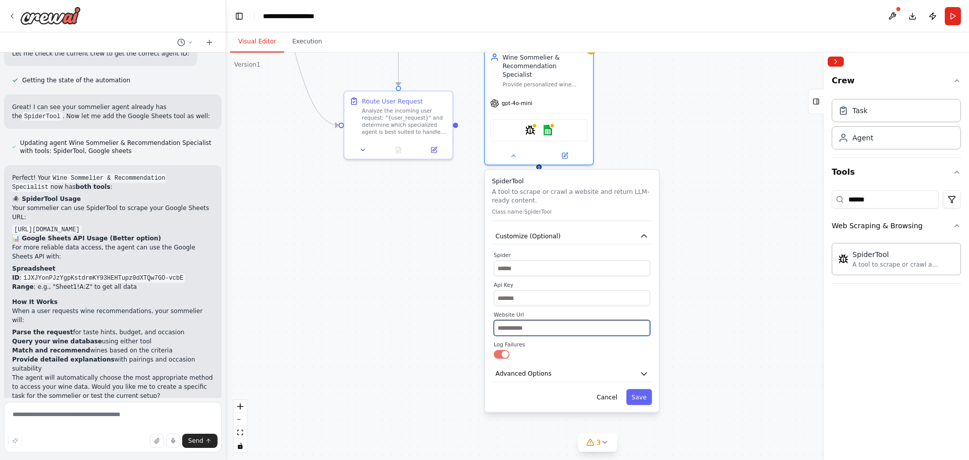
click at [553, 323] on input "text" at bounding box center [572, 328] width 156 height 16
click at [629, 365] on button "Advanced Options" at bounding box center [572, 373] width 160 height 16
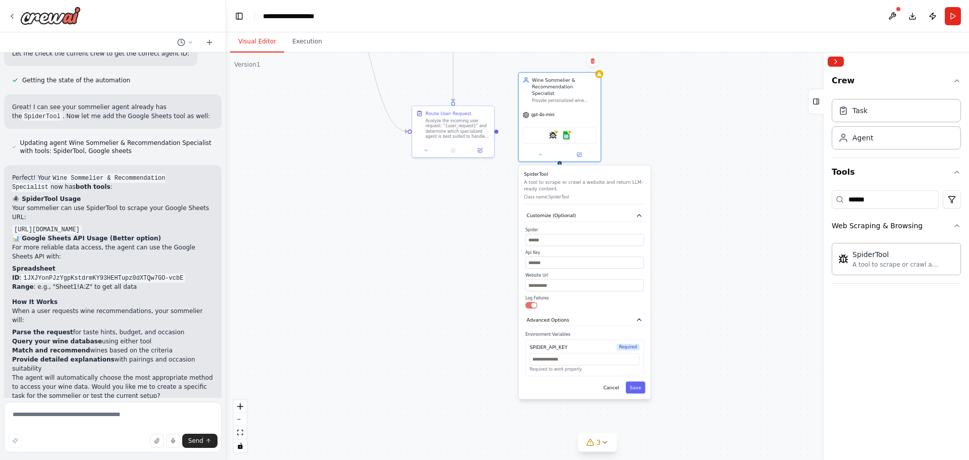
drag, startPoint x: 671, startPoint y: 338, endPoint x: 668, endPoint y: 290, distance: 47.5
click at [668, 290] on div ".deletable-edge-delete-btn { width: 20px; height: 20px; border: 0px solid #ffff…" at bounding box center [597, 255] width 743 height 407
click at [80, 413] on textarea at bounding box center [113, 427] width 218 height 50
type textarea "**********"
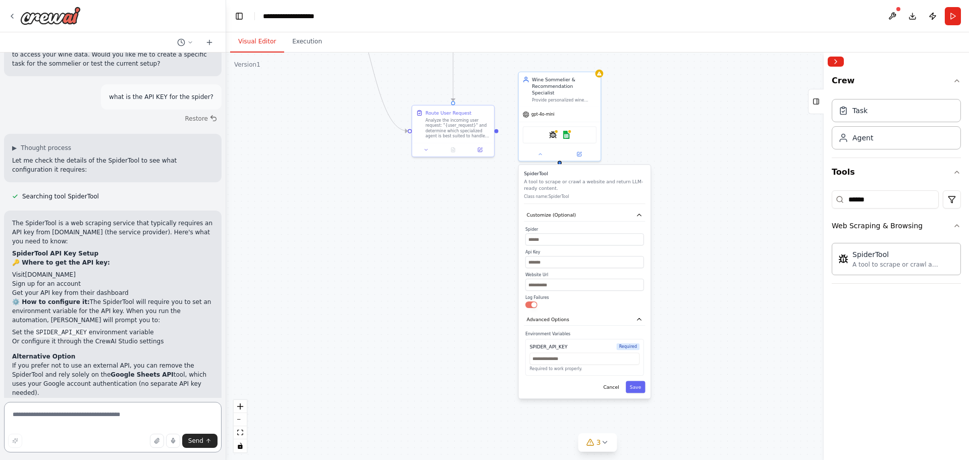
scroll to position [2806, 0]
